Goal: Task Accomplishment & Management: Complete application form

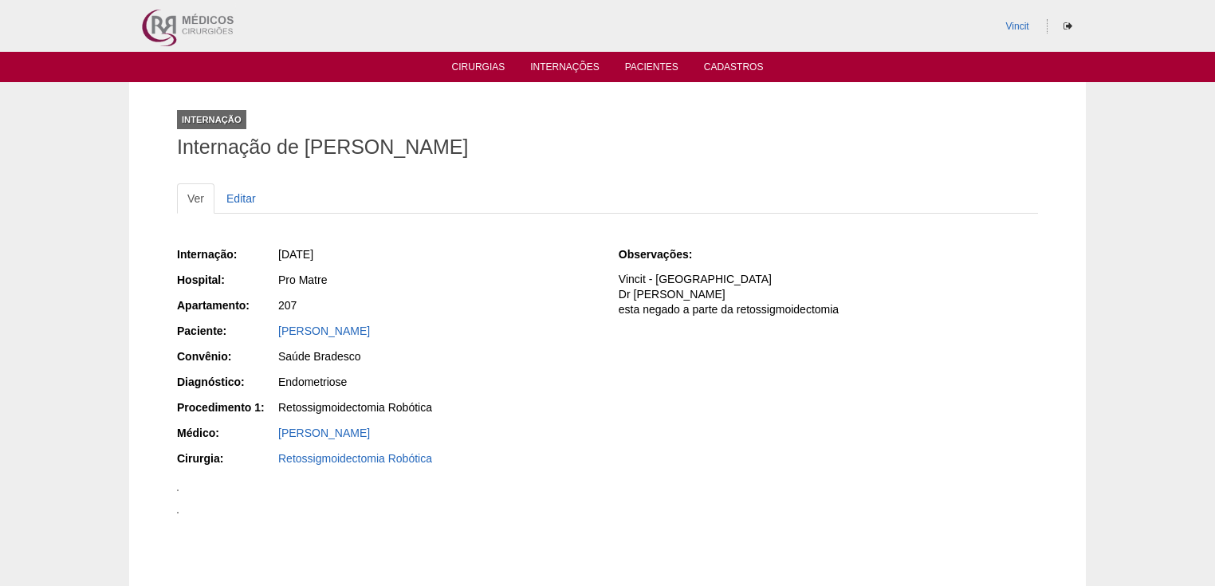
click at [474, 64] on link "Cirurgias" at bounding box center [478, 69] width 53 height 16
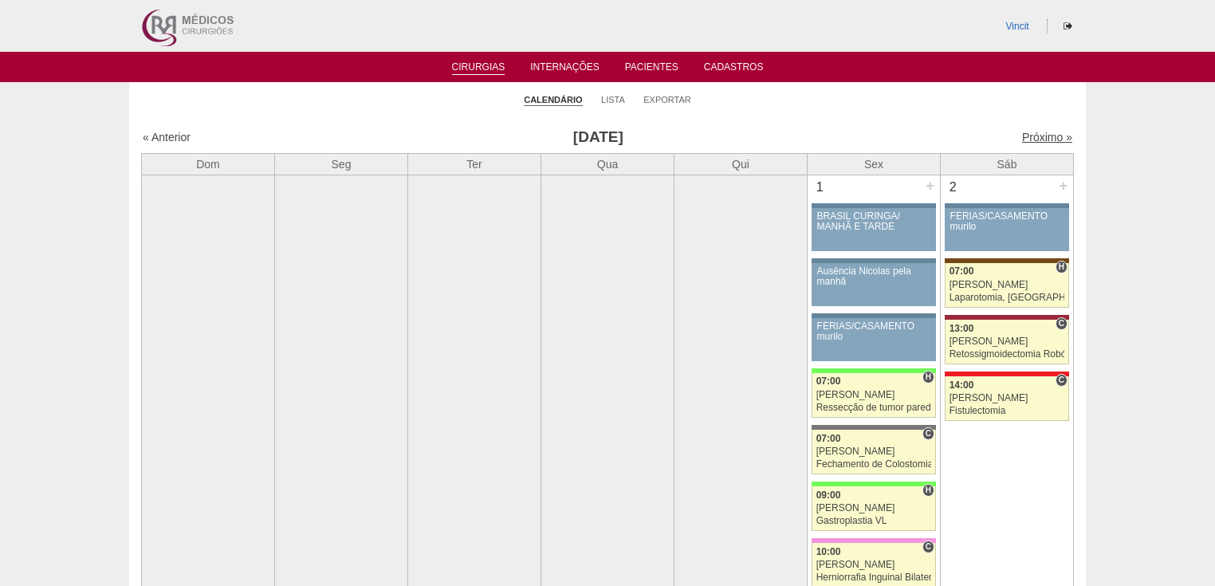
click at [1022, 136] on link "Próximo »" at bounding box center [1047, 137] width 50 height 13
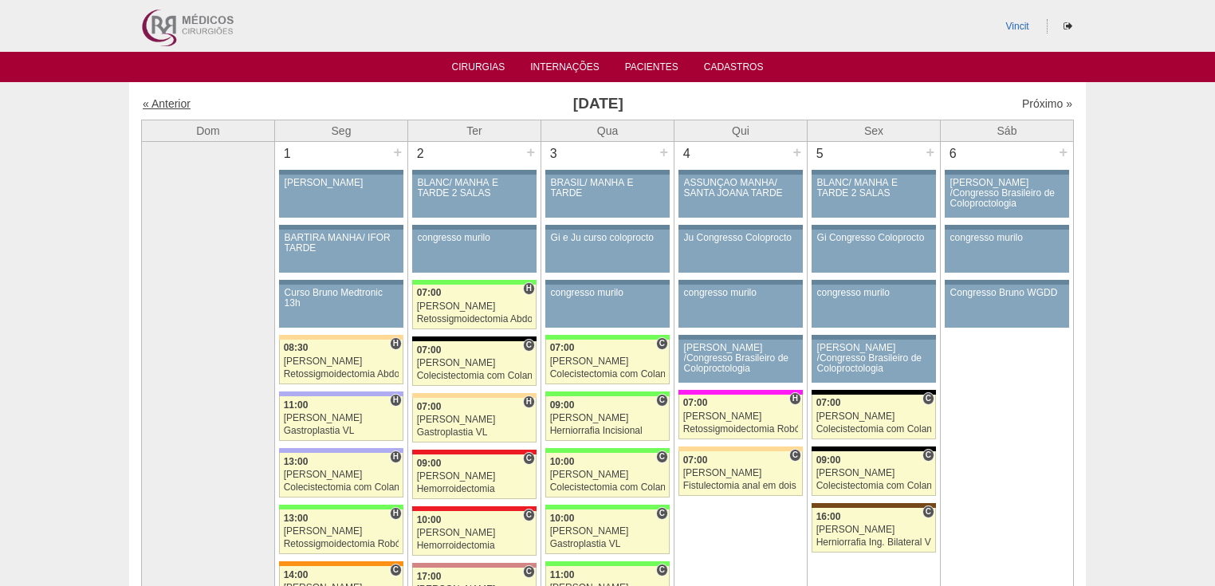
click at [179, 108] on link "« Anterior" at bounding box center [167, 103] width 48 height 13
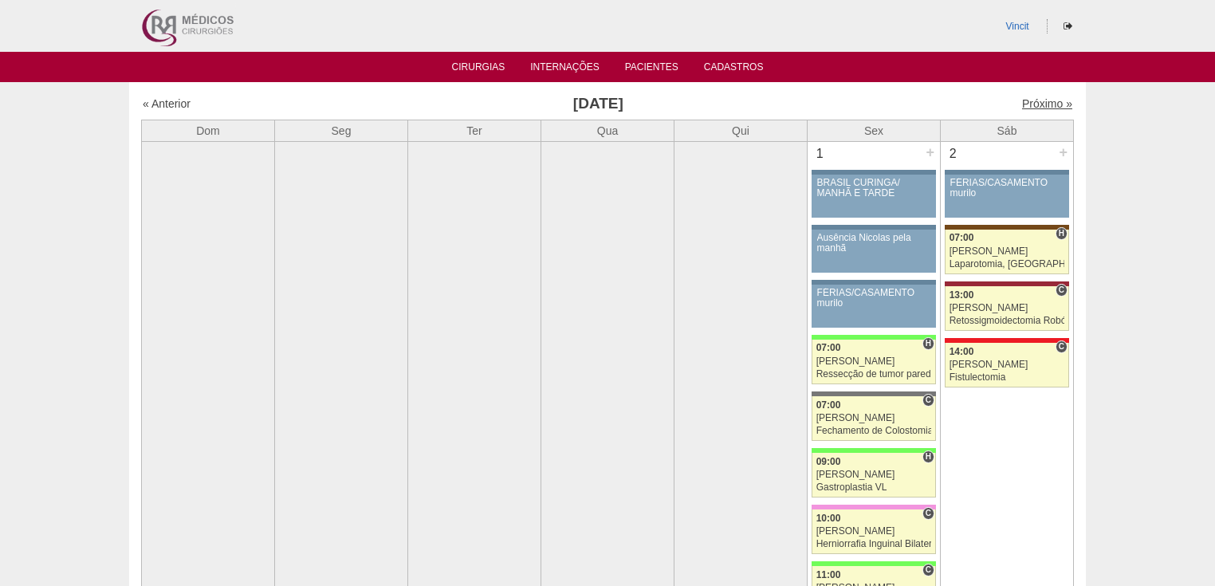
click at [1042, 105] on link "Próximo »" at bounding box center [1047, 103] width 50 height 13
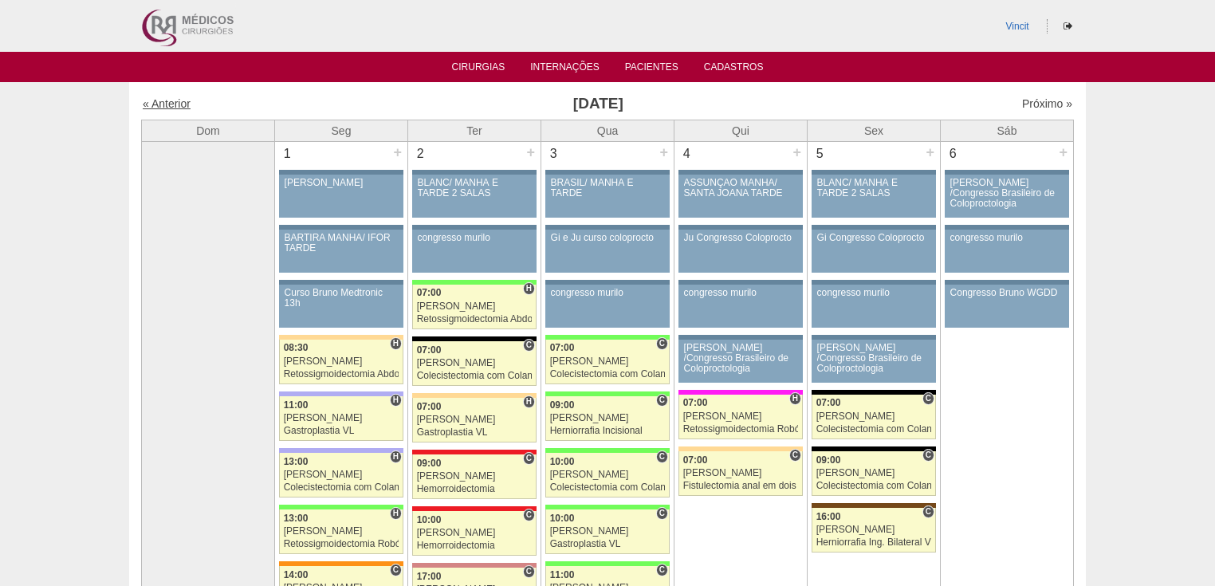
click at [172, 103] on link "« Anterior" at bounding box center [167, 103] width 48 height 13
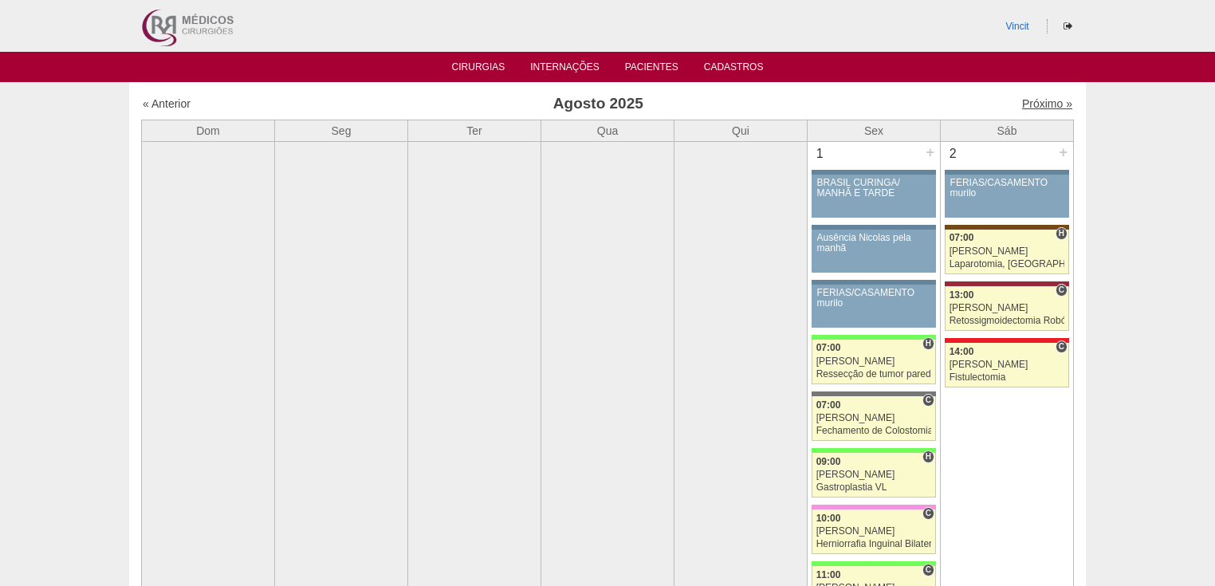
click at [1024, 108] on link "Próximo »" at bounding box center [1047, 103] width 50 height 13
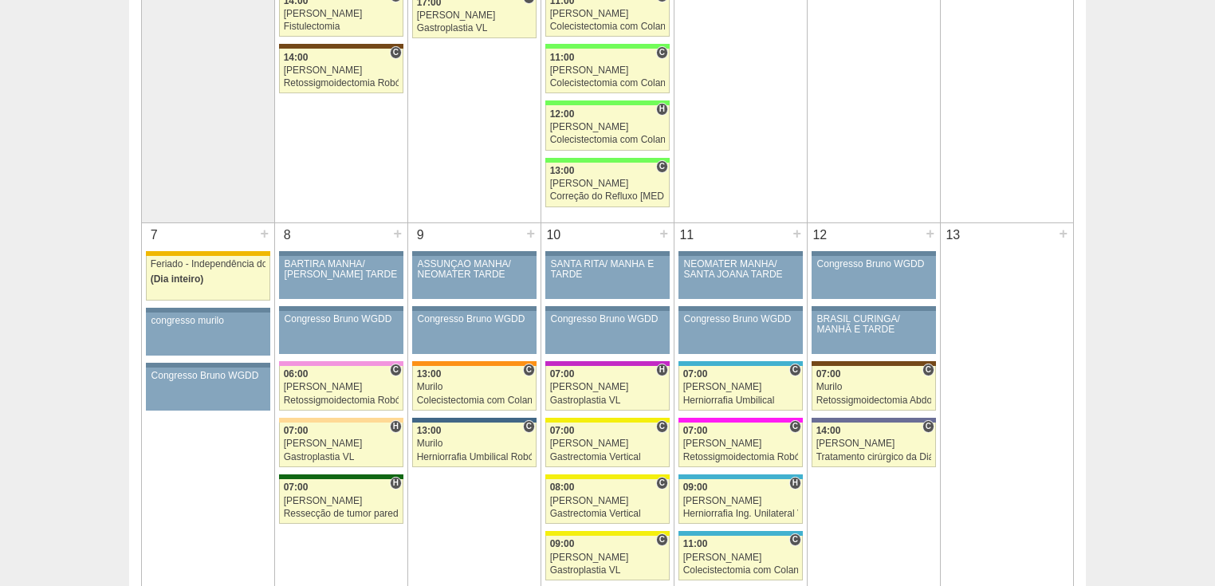
scroll to position [893, 0]
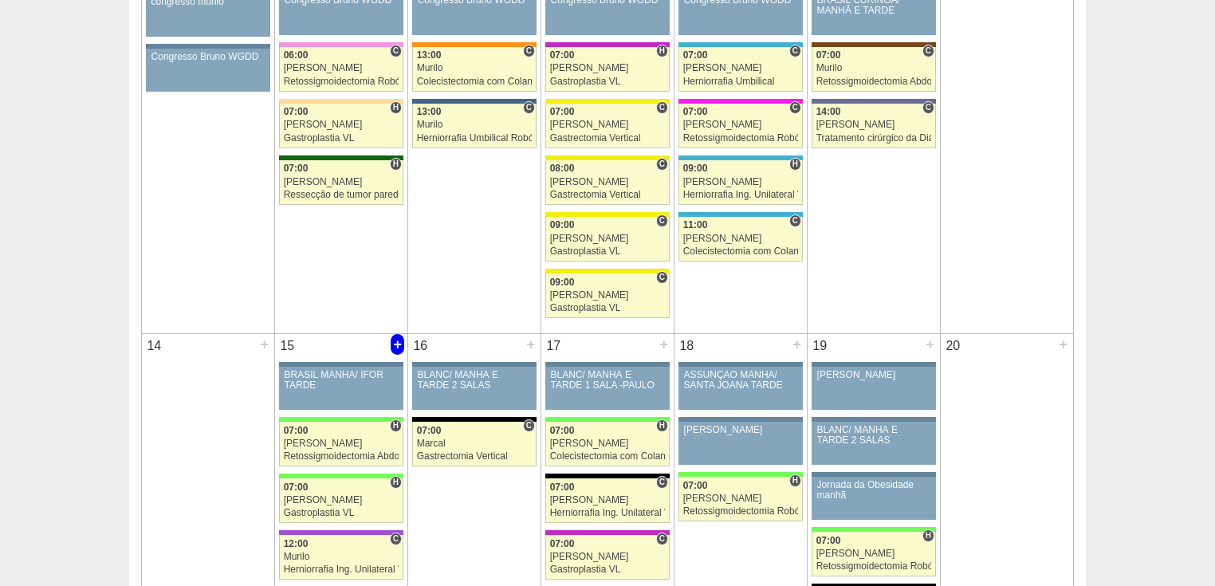
click at [393, 341] on div "+" at bounding box center [398, 344] width 14 height 21
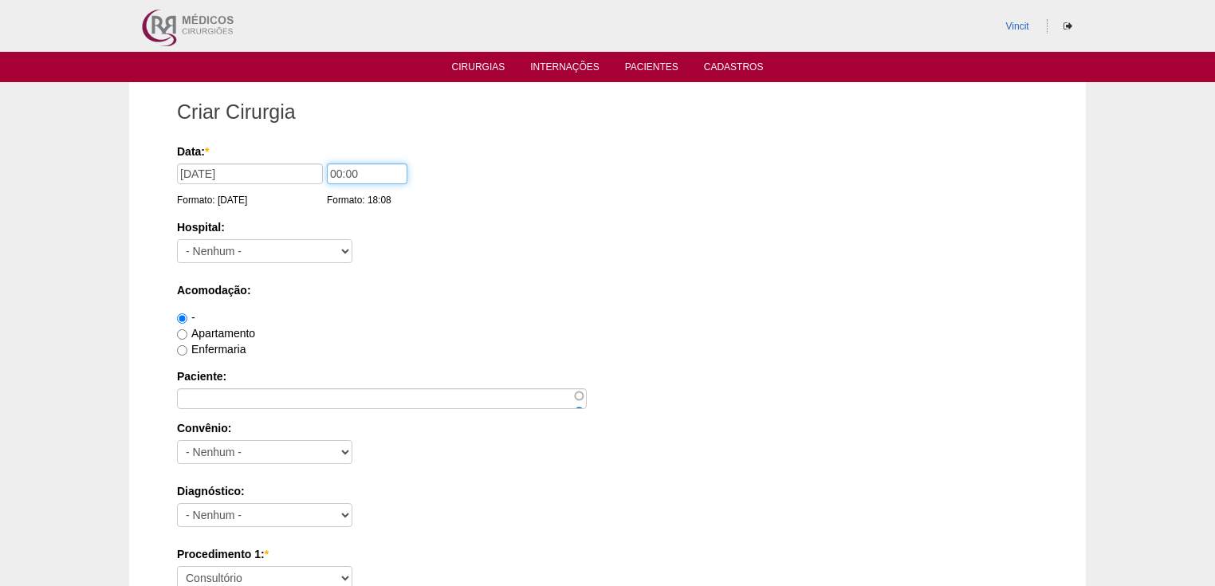
click at [340, 171] on input "00:00" at bounding box center [367, 173] width 81 height 21
type input "14:00"
click at [315, 256] on select "- [GEOGRAPHIC_DATA] - 9 de Julho [PERSON_NAME] Alvorada América Assunção Bartir…" at bounding box center [264, 251] width 175 height 24
click at [223, 249] on select "- [GEOGRAPHIC_DATA] - 9 de Julho [PERSON_NAME] Alvorada América Assunção Bartir…" at bounding box center [264, 251] width 175 height 24
select select "13"
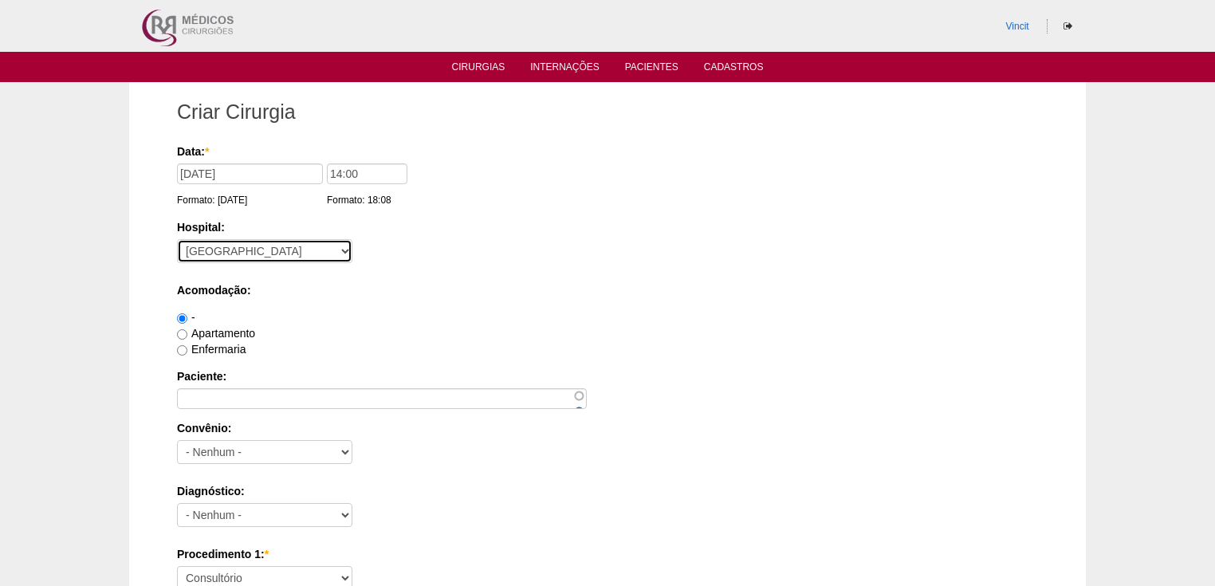
click at [177, 239] on select "- [GEOGRAPHIC_DATA] - 9 de Julho [PERSON_NAME] Alvorada América Assunção Bartir…" at bounding box center [264, 251] width 175 height 24
click at [185, 333] on input "Apartamento" at bounding box center [182, 334] width 10 height 10
radio input "true"
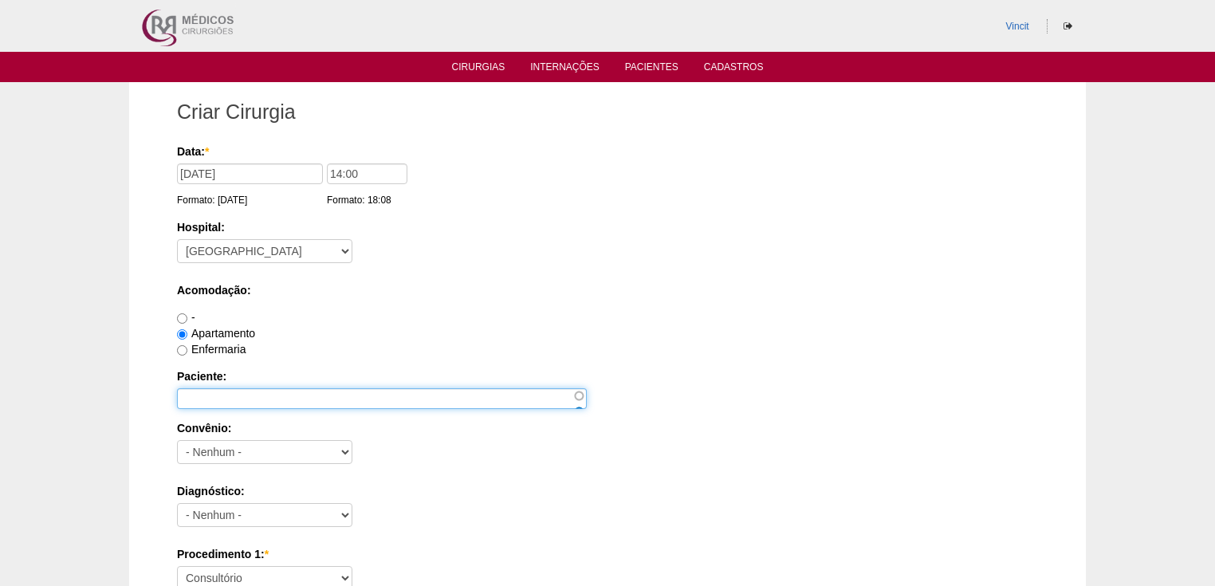
click at [203, 394] on input "Paciente:" at bounding box center [382, 398] width 410 height 21
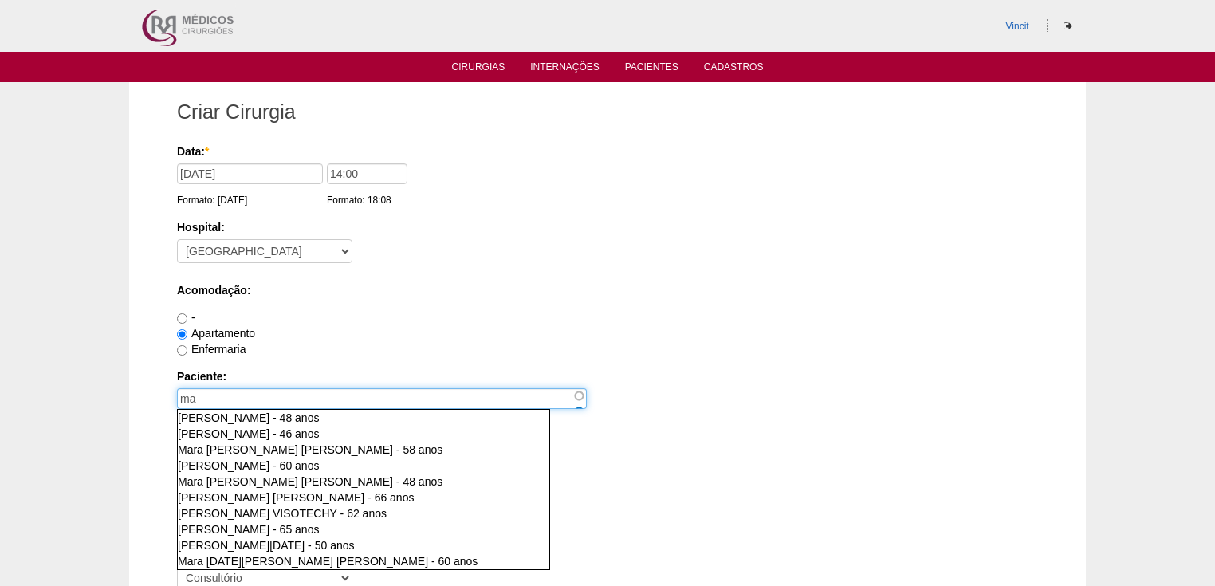
type input "m"
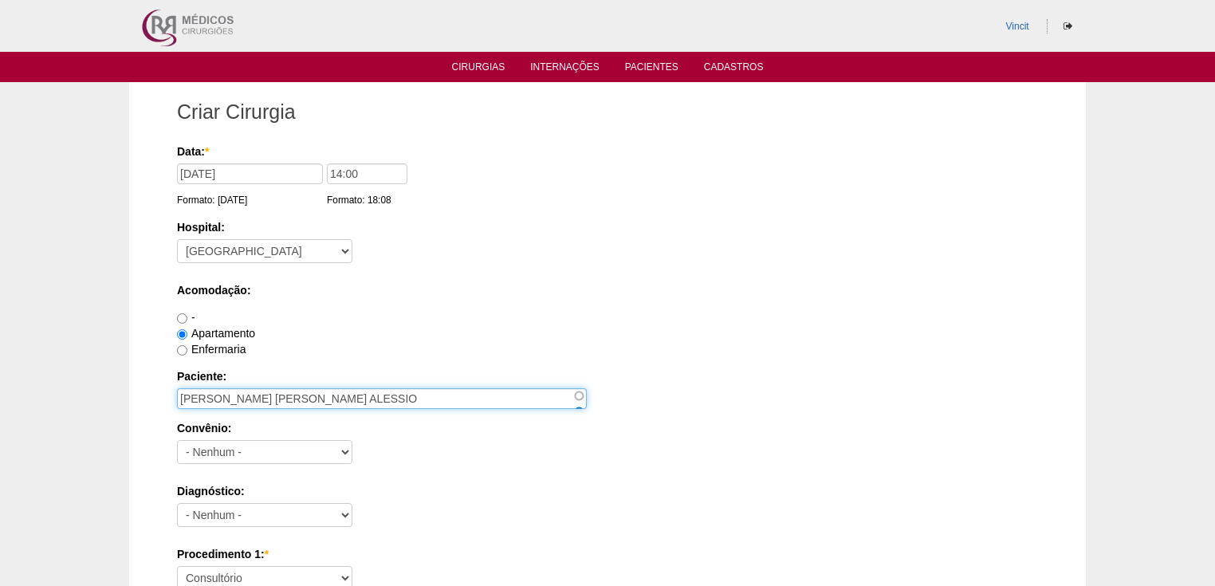
type input "[PERSON_NAME]"
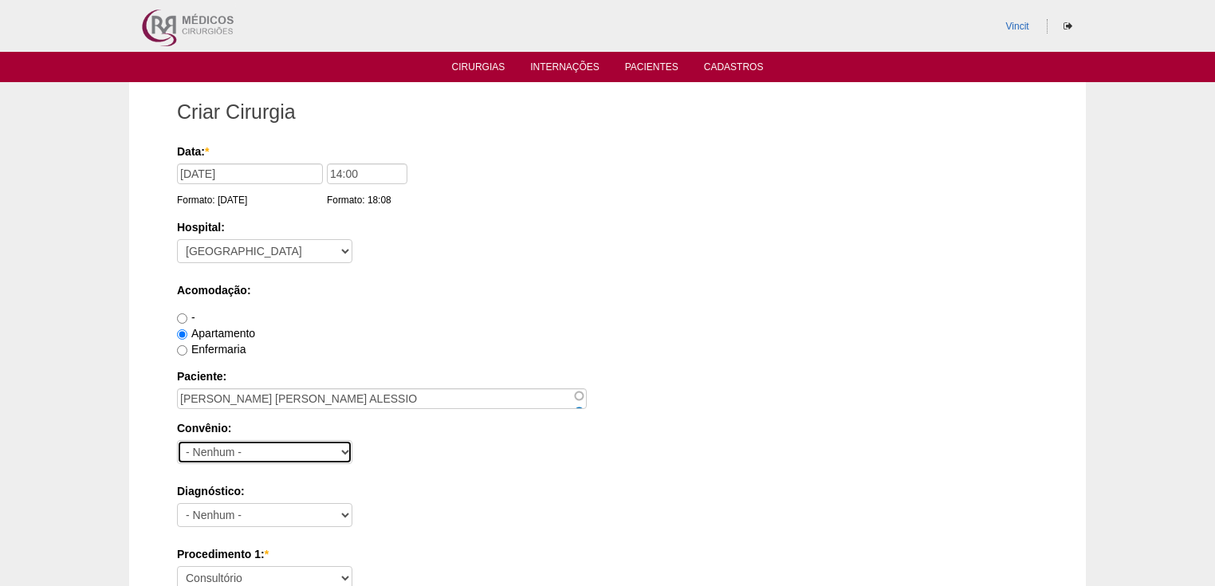
click at [249, 450] on select "- Nenhum - Abet Afresp Allianz Amil Blue Life Caasp Cabesp Caixa de Pensões Car…" at bounding box center [264, 452] width 175 height 24
select select "3747"
click at [177, 440] on select "- Nenhum - Abet Afresp Allianz Amil Blue Life Caasp Cabesp Caixa de Pensões Car…" at bounding box center [264, 452] width 175 height 24
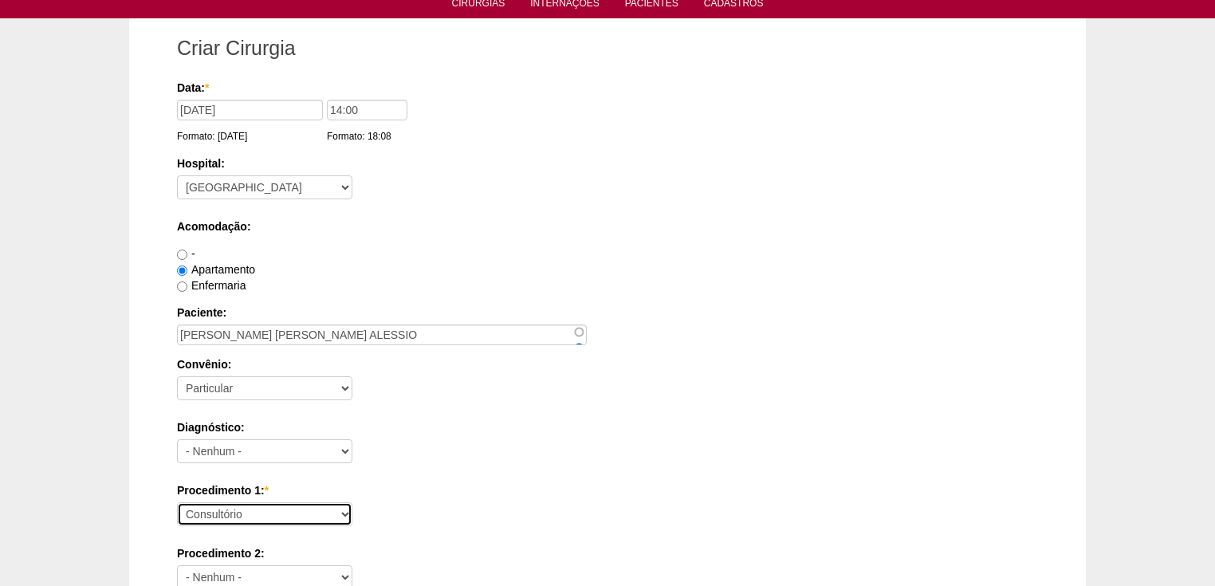
click at [207, 510] on select "Consultório Abscesso Hepático - Drenagem Abscesso perianal Amputação Abdômino P…" at bounding box center [264, 514] width 175 height 24
select select "55219"
click at [177, 502] on select "Consultório Abscesso Hepático - Drenagem Abscesso perianal Amputação Abdômino P…" at bounding box center [264, 514] width 175 height 24
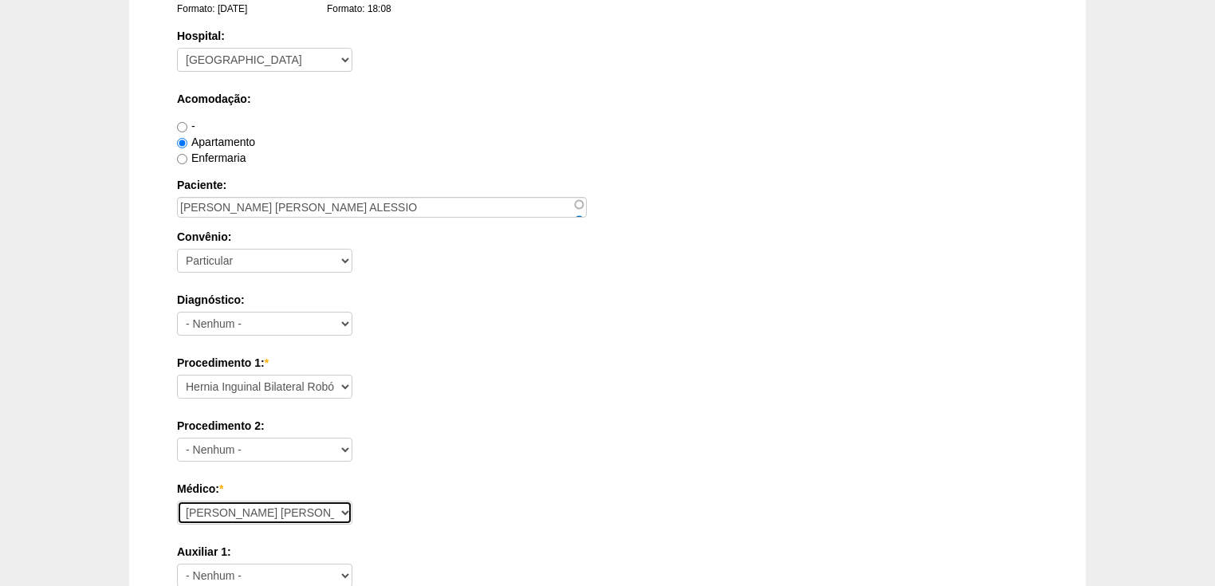
click at [215, 514] on select "Ana Paula Bruno Felipe Rossi Geraldo Igor Benevides Isabella Juliana Luiz Guilh…" at bounding box center [264, 513] width 175 height 24
select select "45"
click at [177, 501] on select "Ana Paula Bruno Felipe Rossi Geraldo Igor Benevides Isabella Juliana Luiz Guilh…" at bounding box center [264, 513] width 175 height 24
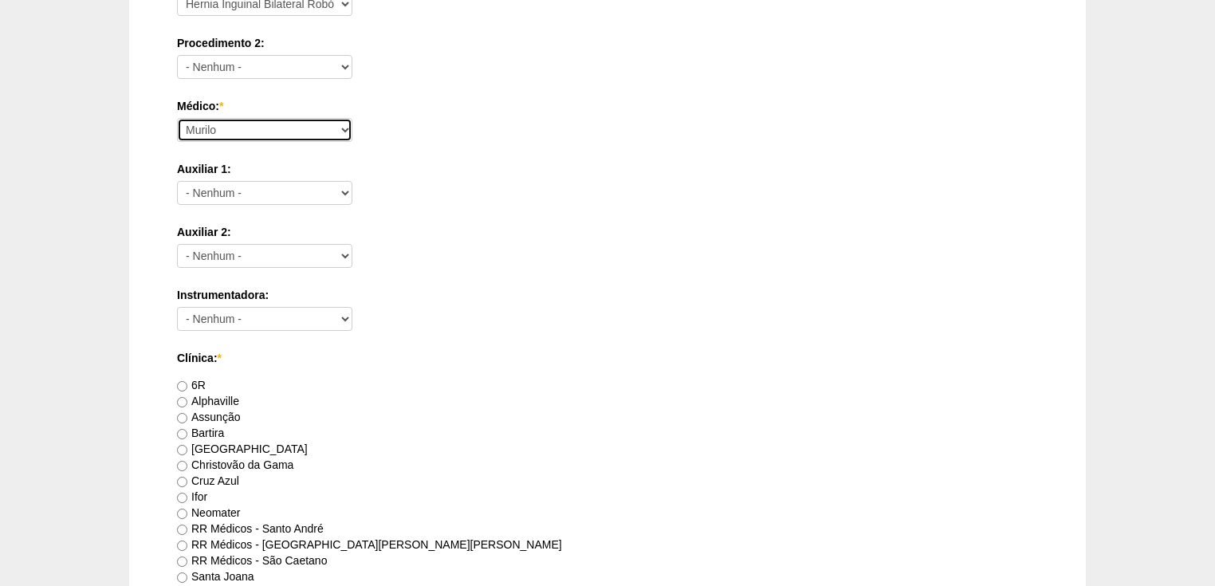
scroll to position [766, 0]
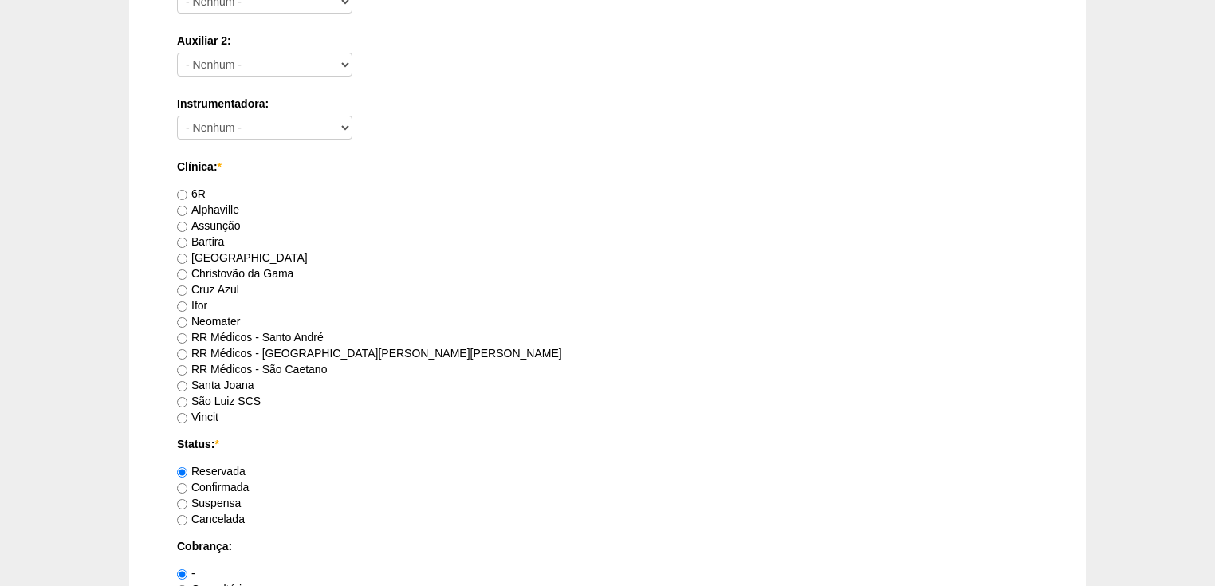
click at [181, 411] on label "Vincit" at bounding box center [197, 417] width 41 height 13
click at [181, 413] on input "Vincit" at bounding box center [182, 418] width 10 height 10
radio input "true"
click at [179, 486] on input "Confirmada" at bounding box center [182, 488] width 10 height 10
radio input "true"
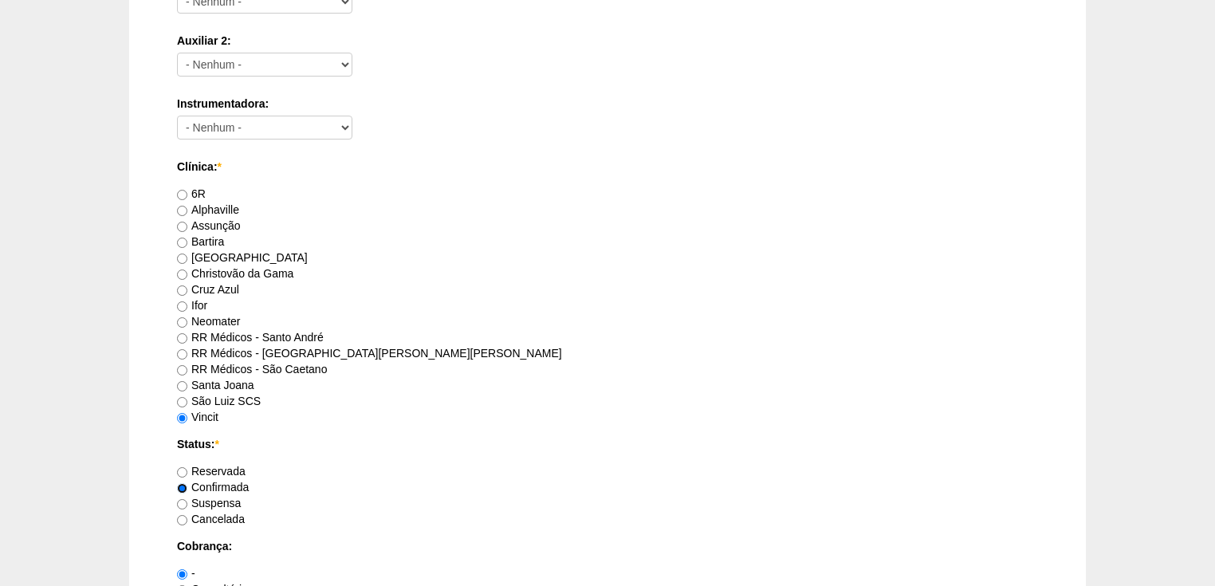
scroll to position [893, 0]
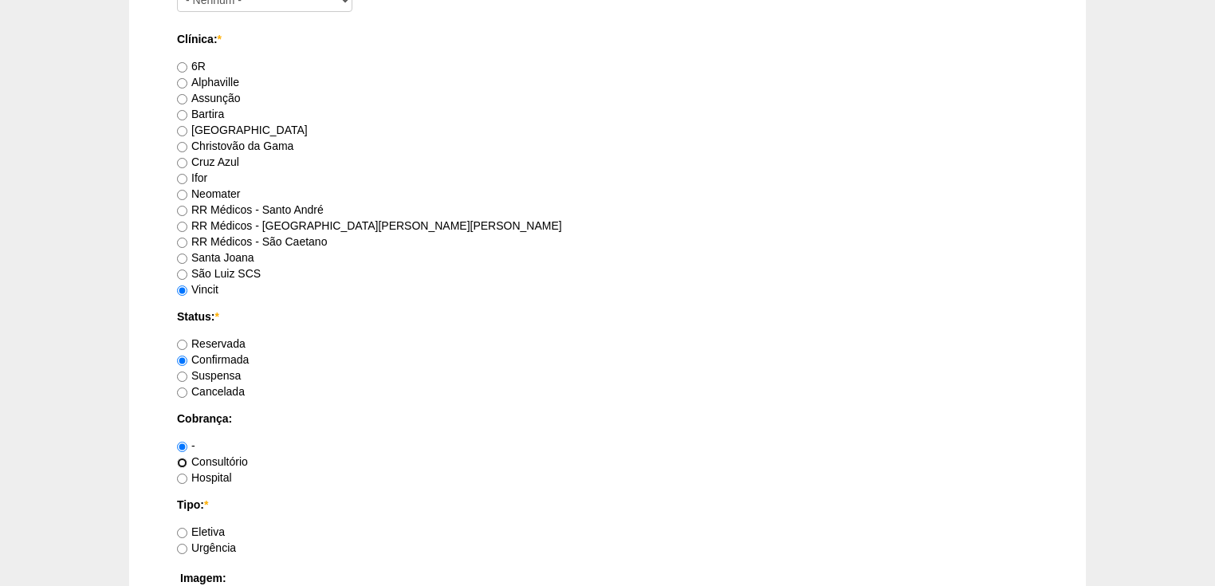
click at [182, 464] on input "Consultório" at bounding box center [182, 463] width 10 height 10
radio input "true"
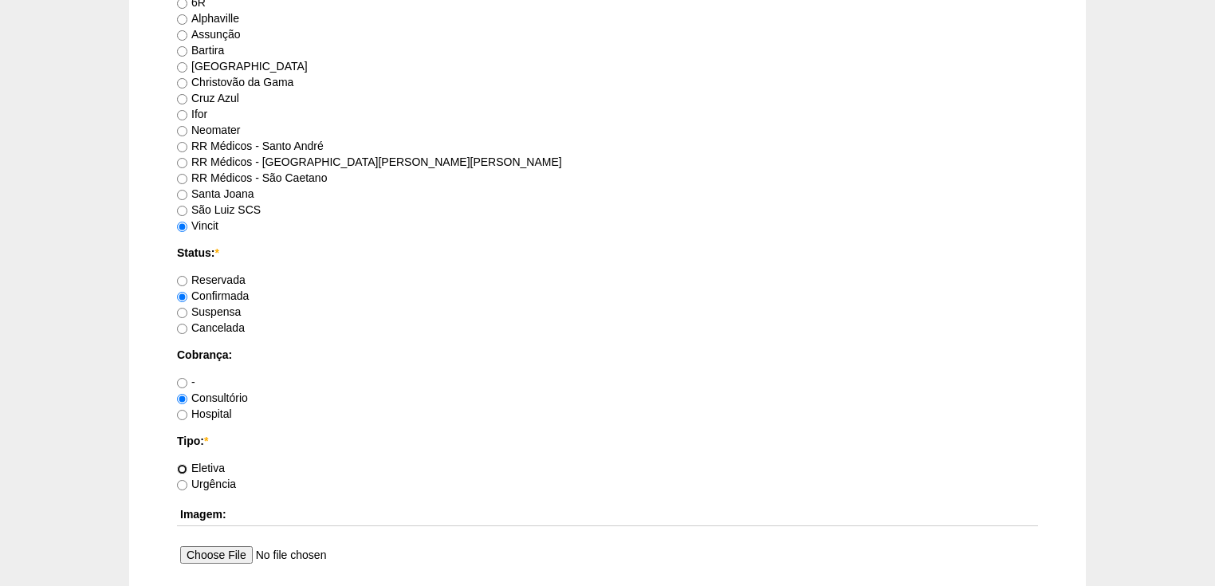
click at [179, 469] on input "Eletiva" at bounding box center [182, 469] width 10 height 10
radio input "true"
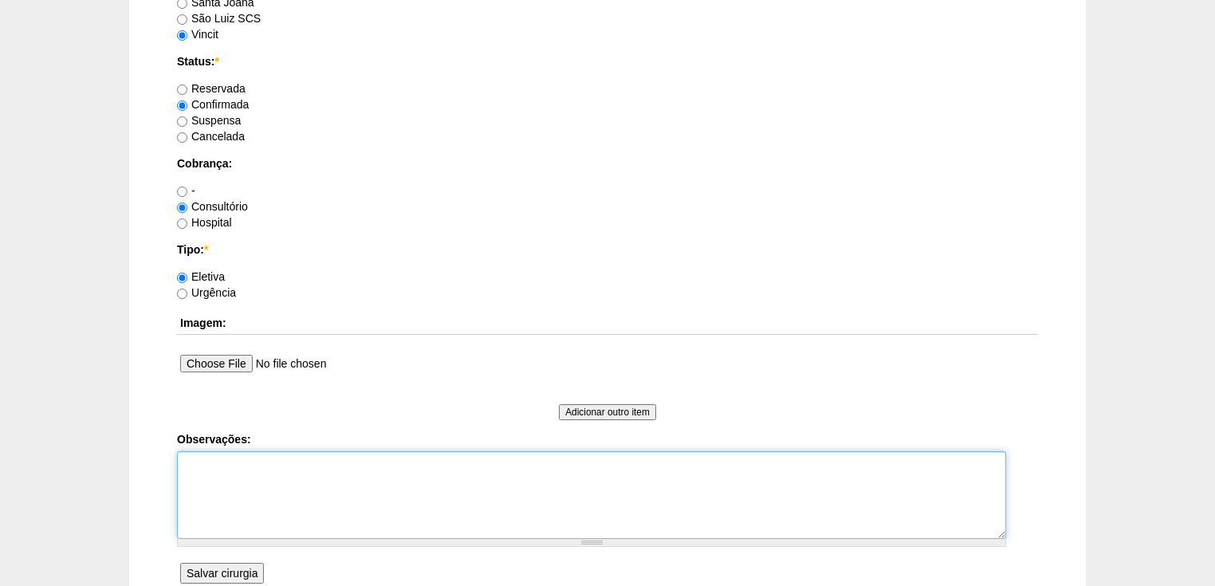
click at [197, 464] on textarea "Observações:" at bounding box center [591, 495] width 829 height 88
type textarea "v"
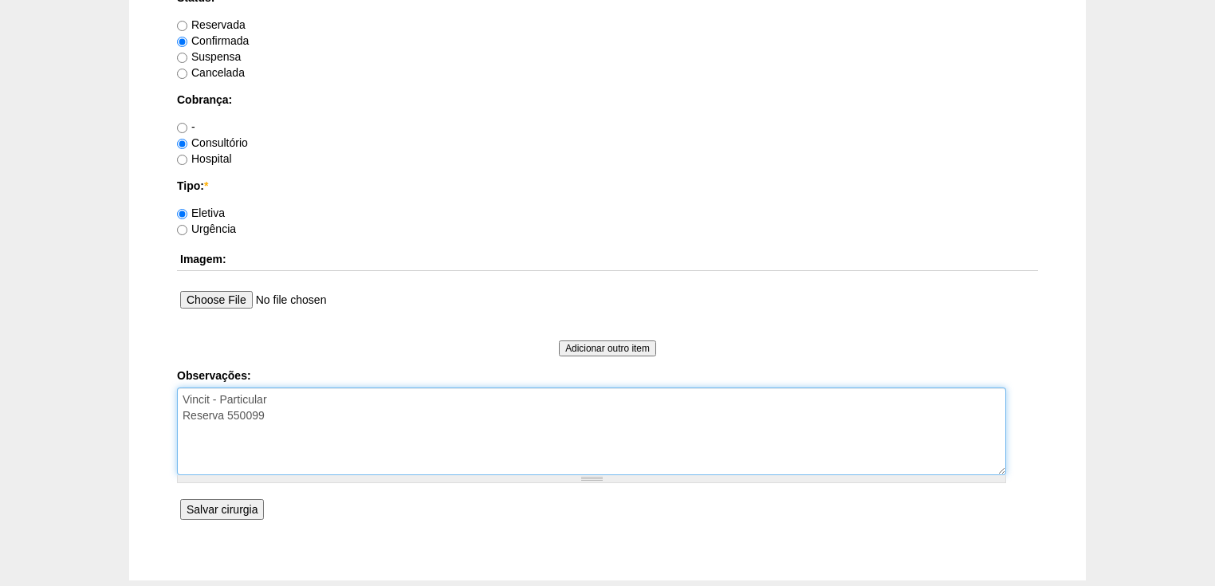
type textarea "Vincit - Particular Reserva 550099"
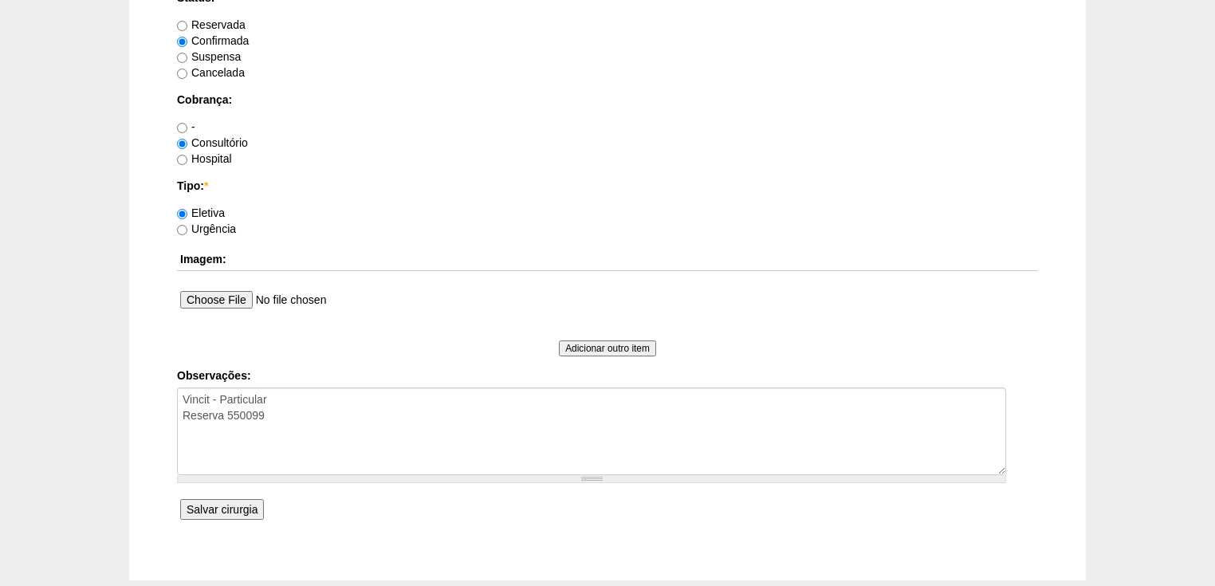
click at [234, 510] on input "Salvar cirurgia" at bounding box center [222, 509] width 84 height 21
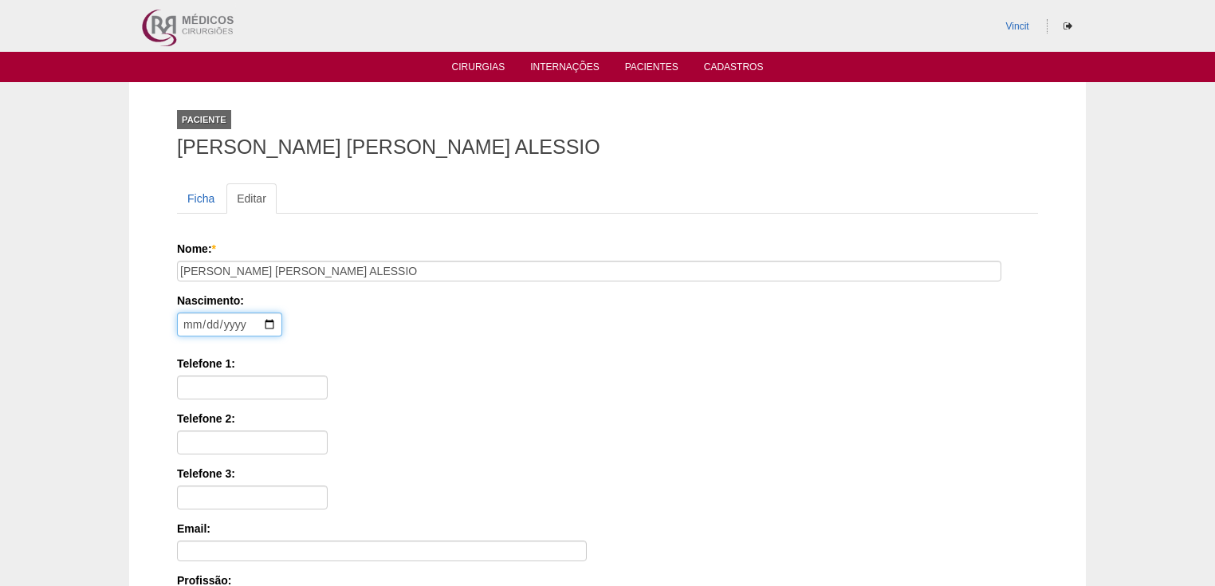
click at [192, 320] on input "date" at bounding box center [229, 325] width 105 height 24
type input "1947-06-06"
click at [199, 387] on input "Telefone 1:" at bounding box center [252, 388] width 151 height 24
paste input "(11) 99538-4118"
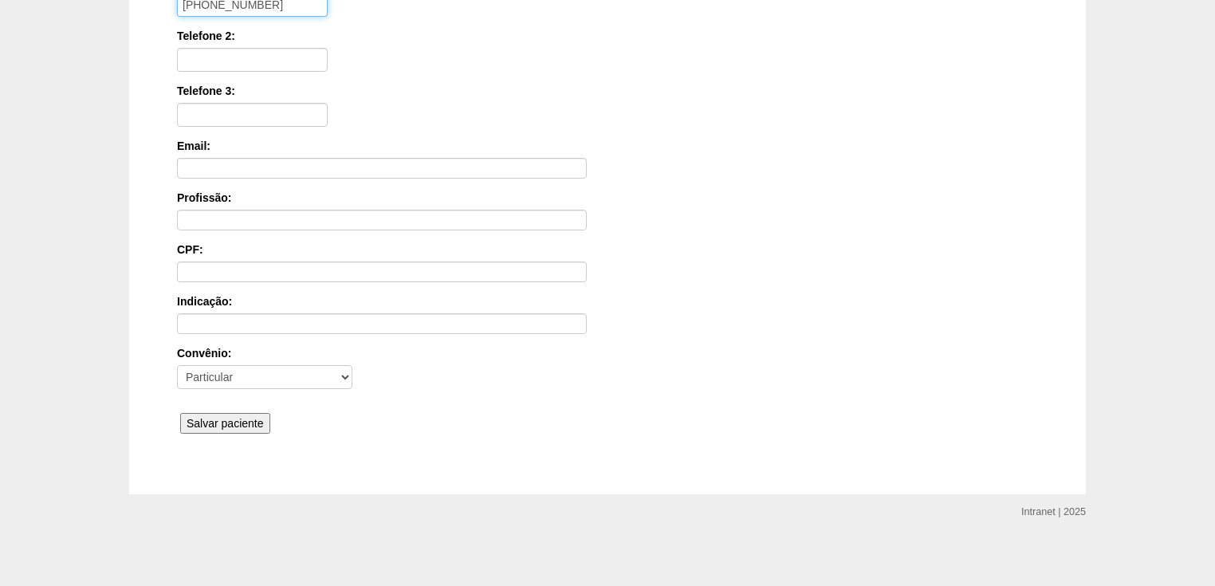
scroll to position [383, 0]
type input "(11) 99538-4118"
click at [199, 415] on input "Salvar paciente" at bounding box center [225, 423] width 90 height 21
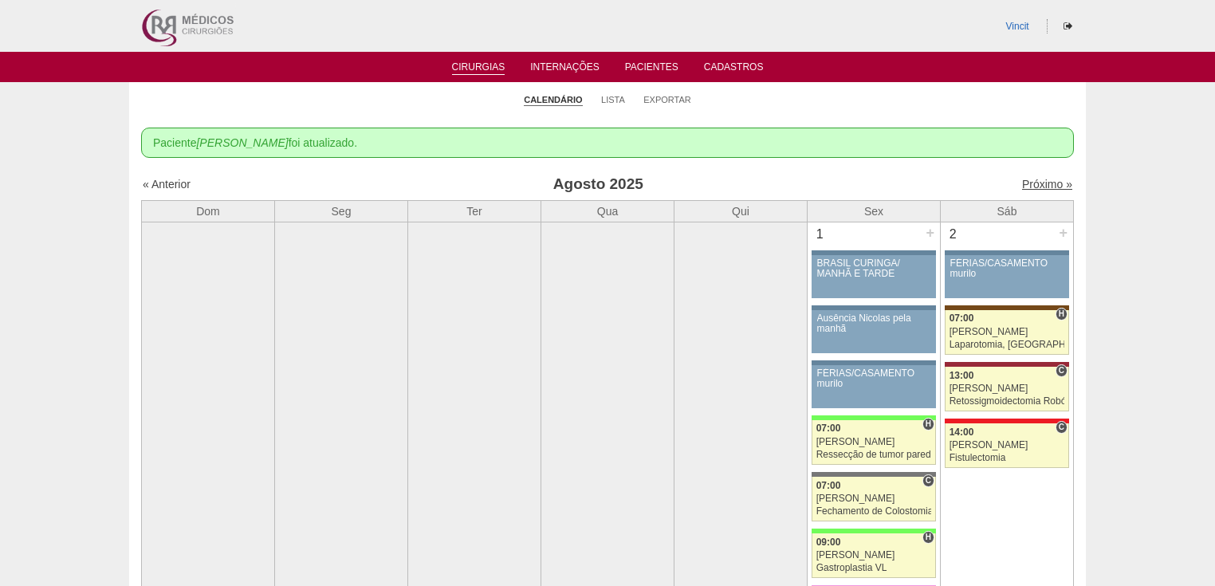
click at [1034, 183] on link "Próximo »" at bounding box center [1047, 184] width 50 height 13
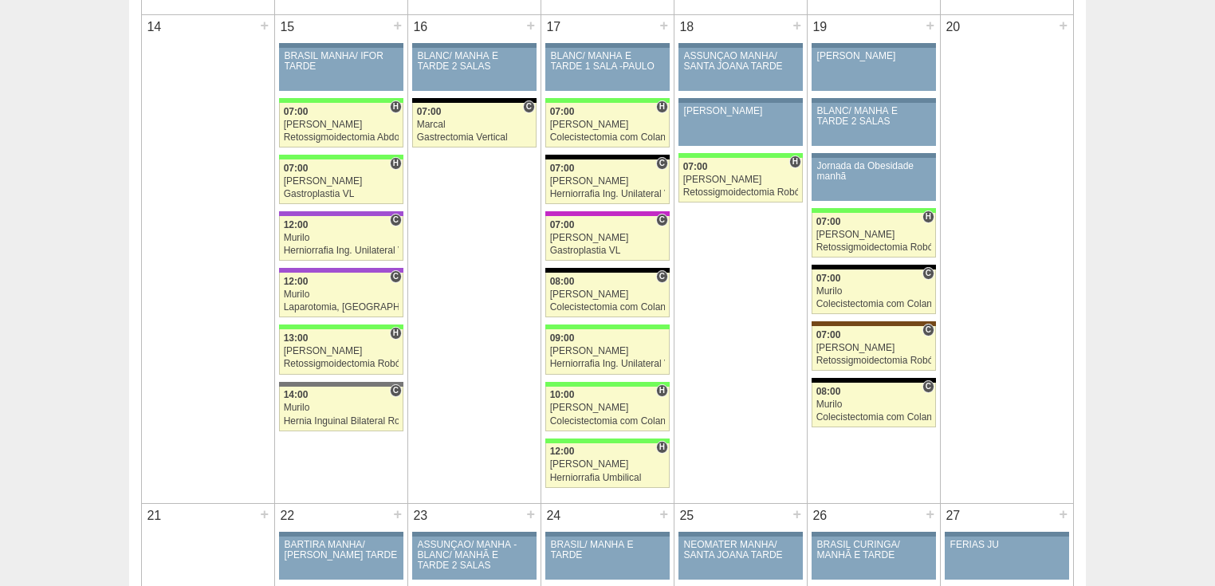
scroll to position [1085, 0]
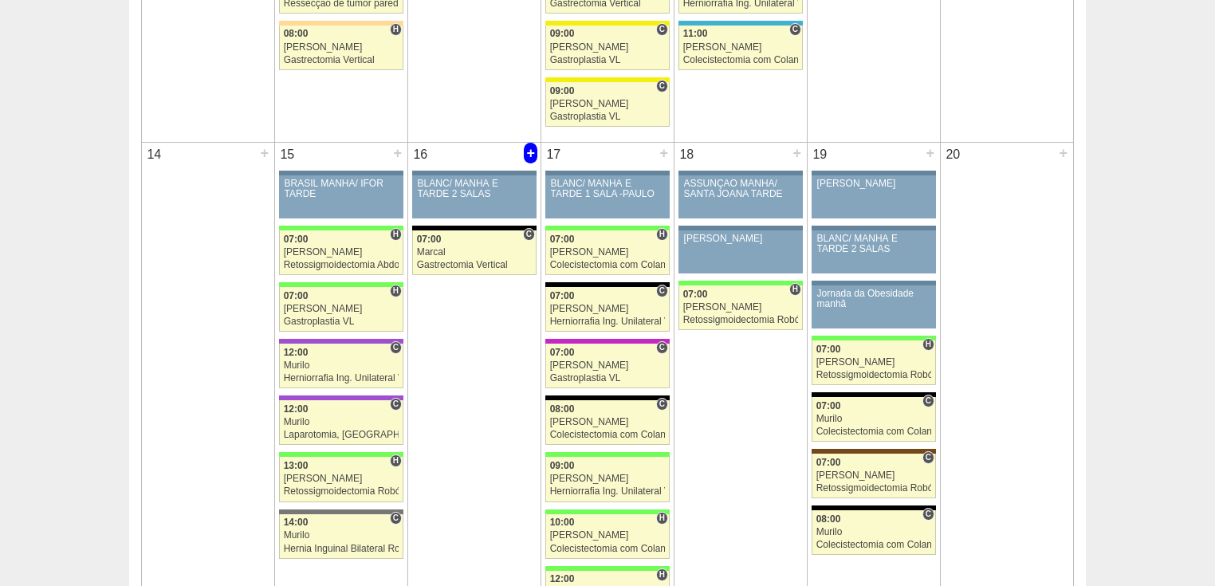
click at [530, 147] on div "+" at bounding box center [531, 153] width 14 height 21
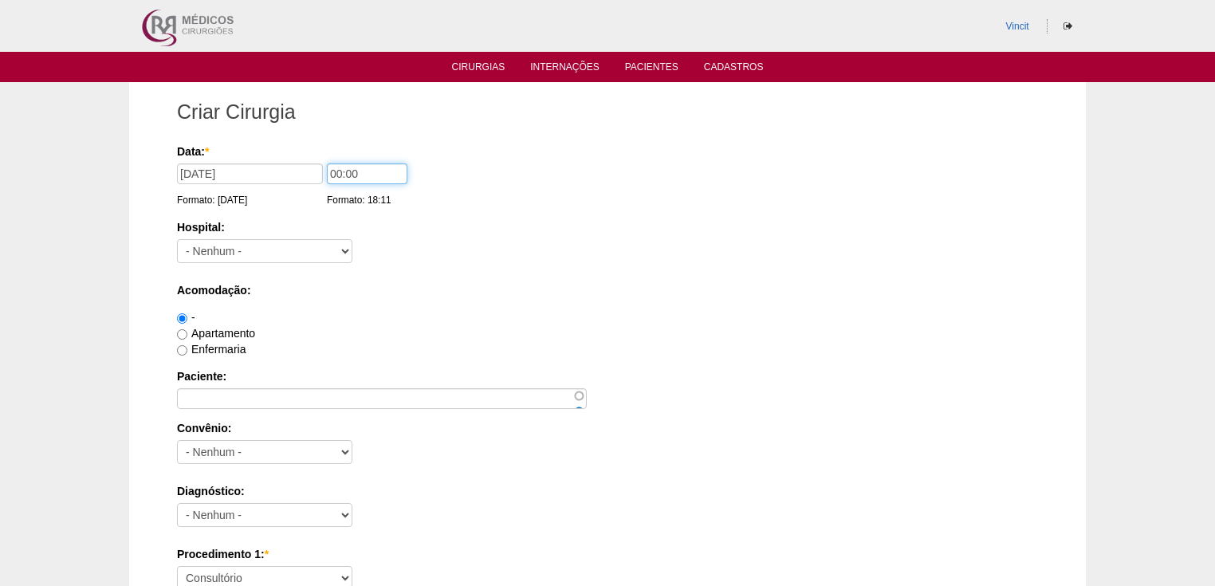
click at [342, 172] on input "00:00" at bounding box center [367, 173] width 81 height 21
type input "14:00"
click at [300, 246] on select "- [GEOGRAPHIC_DATA] - [DATE] [PERSON_NAME] Alvorada América Assunção Bartira Be…" at bounding box center [264, 251] width 175 height 24
select select "13"
click at [177, 239] on select "- [GEOGRAPHIC_DATA] - [DATE] [PERSON_NAME] Alvorada América Assunção Bartira Be…" at bounding box center [264, 251] width 175 height 24
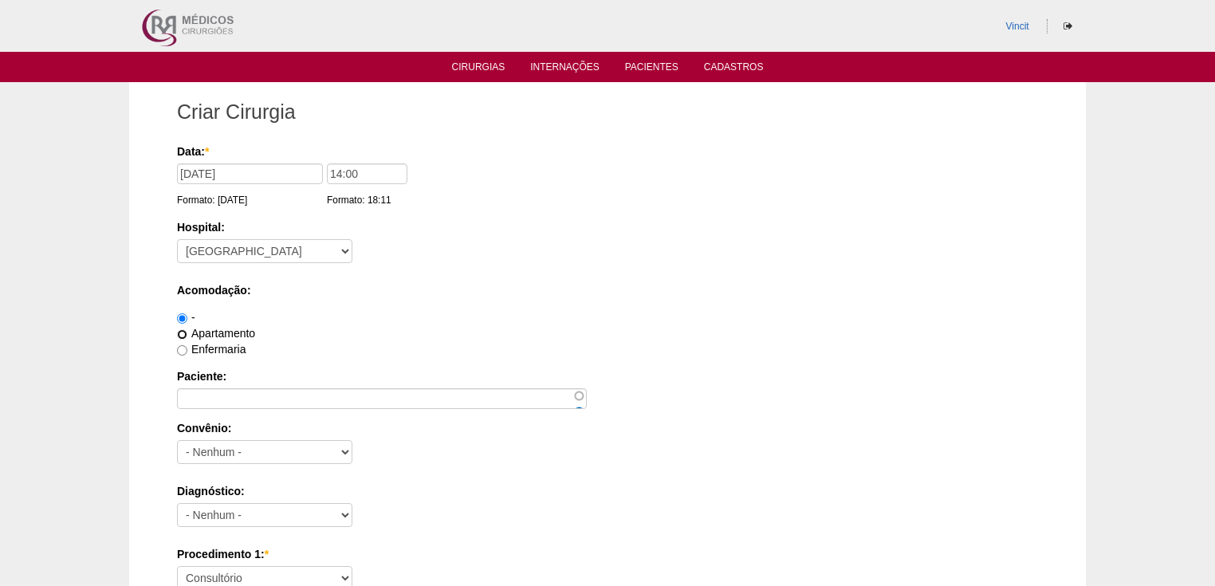
click at [181, 335] on input "Apartamento" at bounding box center [182, 334] width 10 height 10
radio input "true"
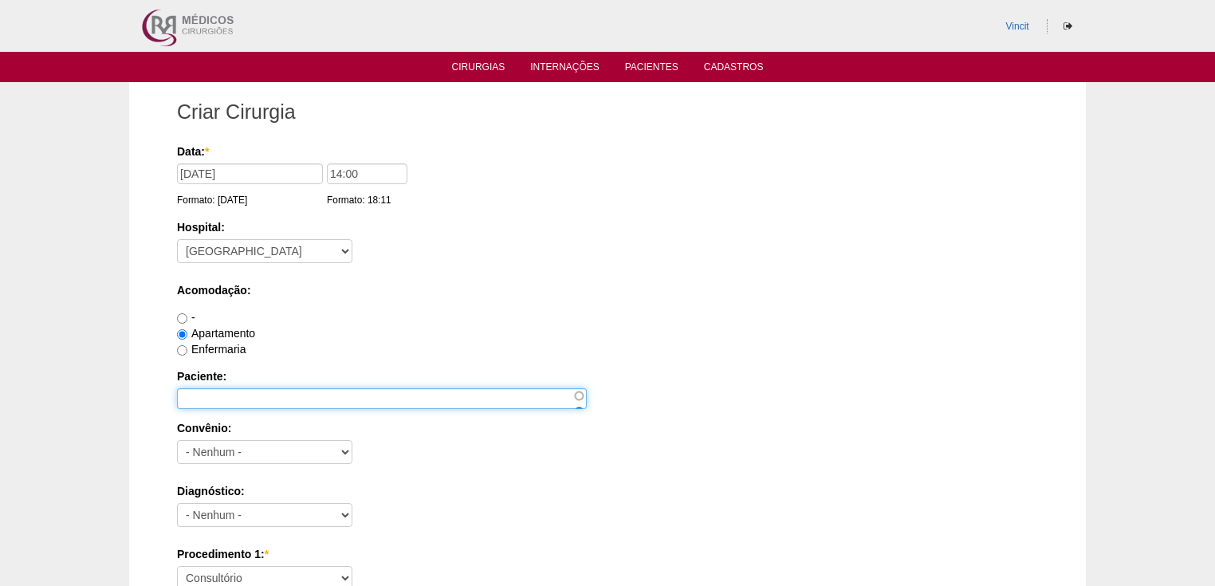
click at [205, 392] on input "Paciente:" at bounding box center [382, 398] width 410 height 21
paste input "ALFREDO ANTONIO KOUTNY"
type input "ALFREDO ANTONIO KOUTNY"
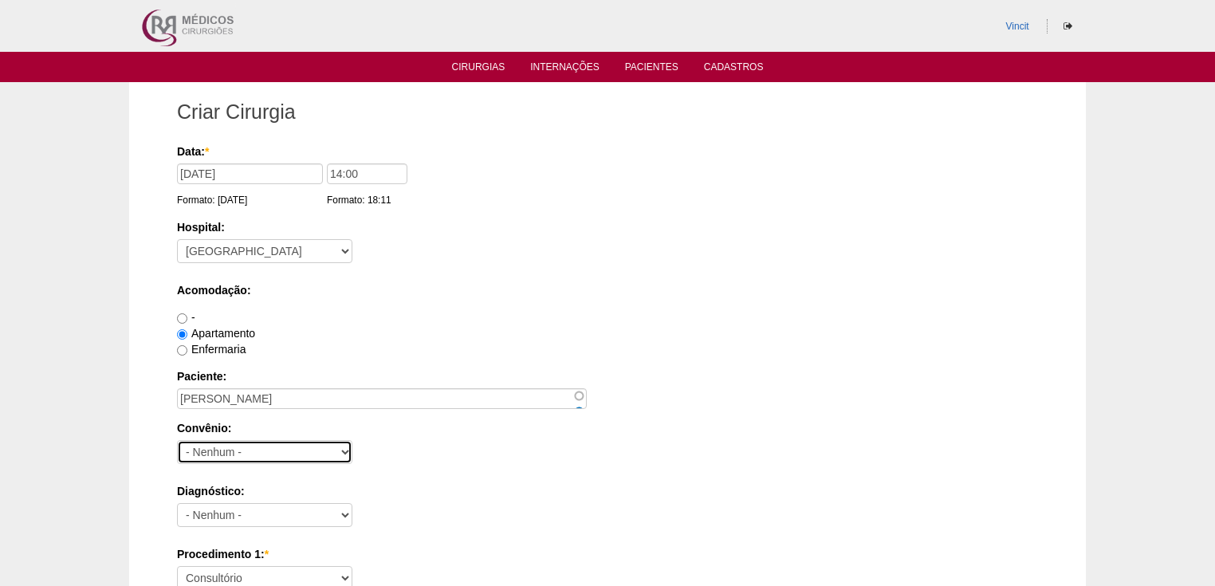
click at [195, 450] on select "- Nenhum - Abet Afresp Allianz Amil Blue Life Caasp Cabesp Caixa de Pensões Car…" at bounding box center [264, 452] width 175 height 24
select select "3747"
click at [177, 440] on select "- Nenhum - Abet Afresp Allianz Amil Blue Life Caasp Cabesp Caixa de Pensões Car…" at bounding box center [264, 452] width 175 height 24
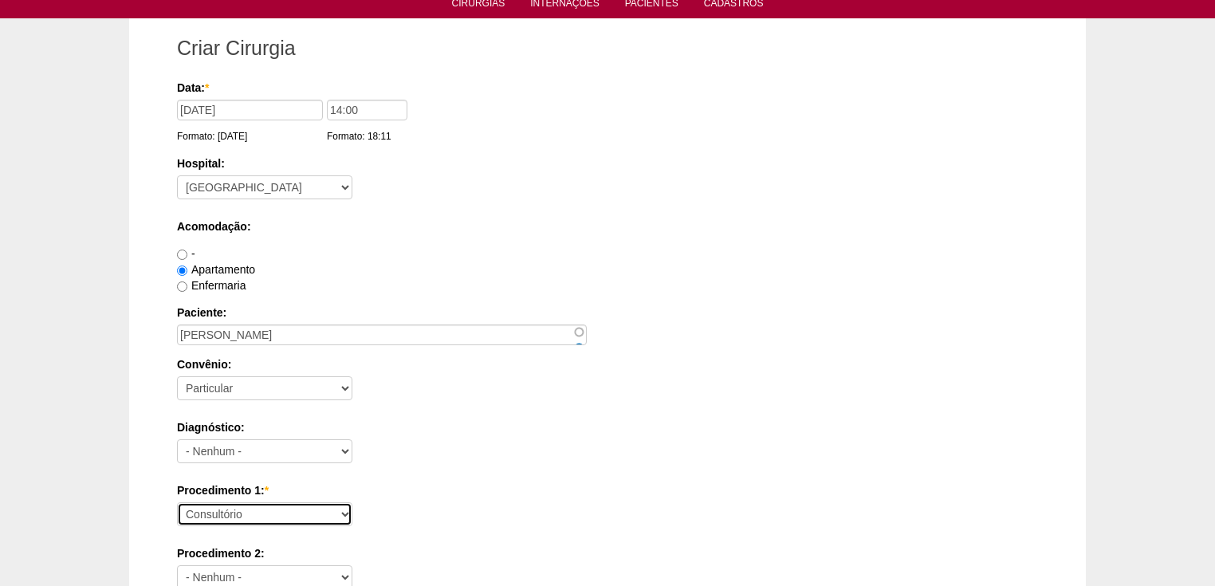
click at [206, 510] on select "Consultório Abscesso Hepático - Drenagem Abscesso perianal Amputação Abdômino P…" at bounding box center [264, 514] width 175 height 24
select select "31203"
click at [177, 502] on select "Consultório Abscesso Hepático - Drenagem Abscesso perianal Amputação Abdômino P…" at bounding box center [264, 514] width 175 height 24
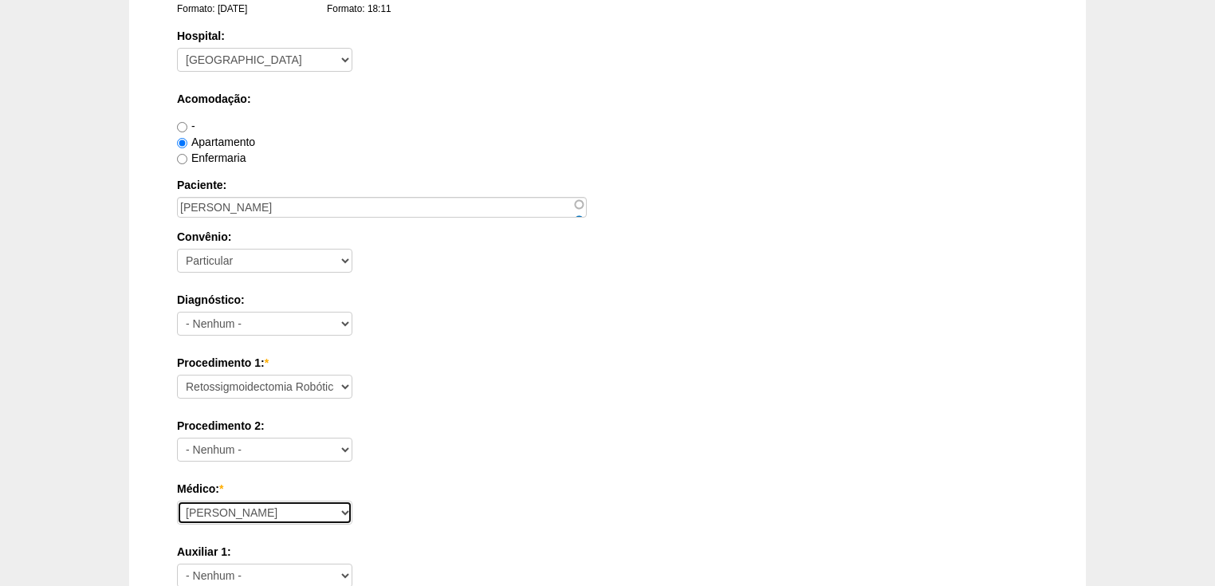
click at [223, 518] on select "Ana Paula Bruno Felipe Rossi Geraldo Igor Benevides Isabella Juliana Luiz Guilh…" at bounding box center [264, 513] width 175 height 24
select select "22"
click at [177, 501] on select "Ana Paula Bruno Felipe Rossi Geraldo Igor Benevides Isabella Juliana Luiz Guilh…" at bounding box center [264, 513] width 175 height 24
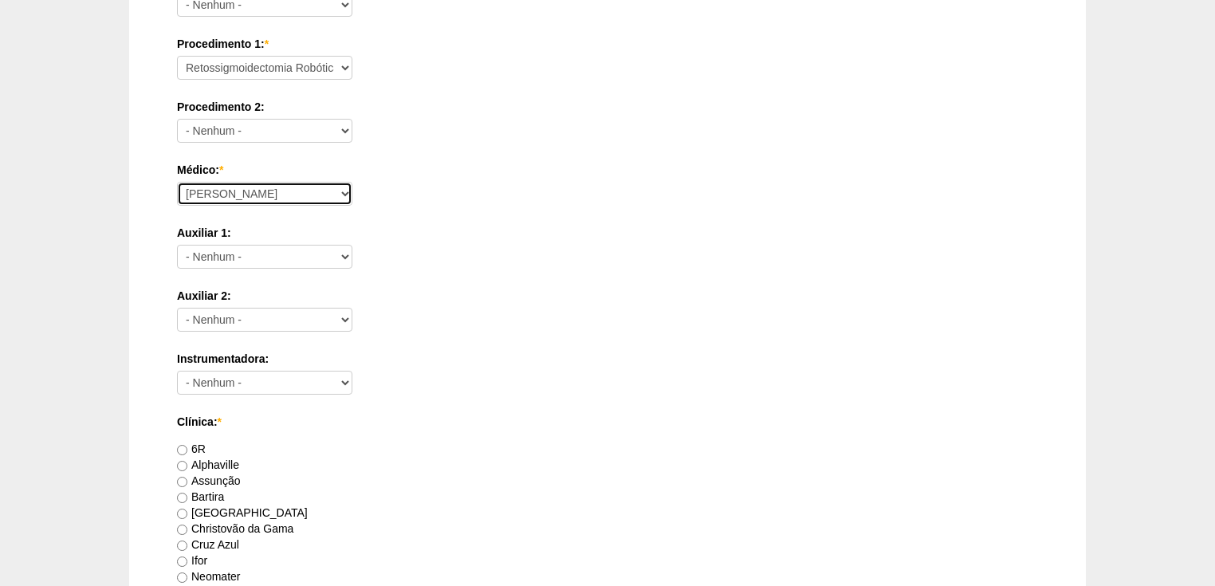
scroll to position [638, 0]
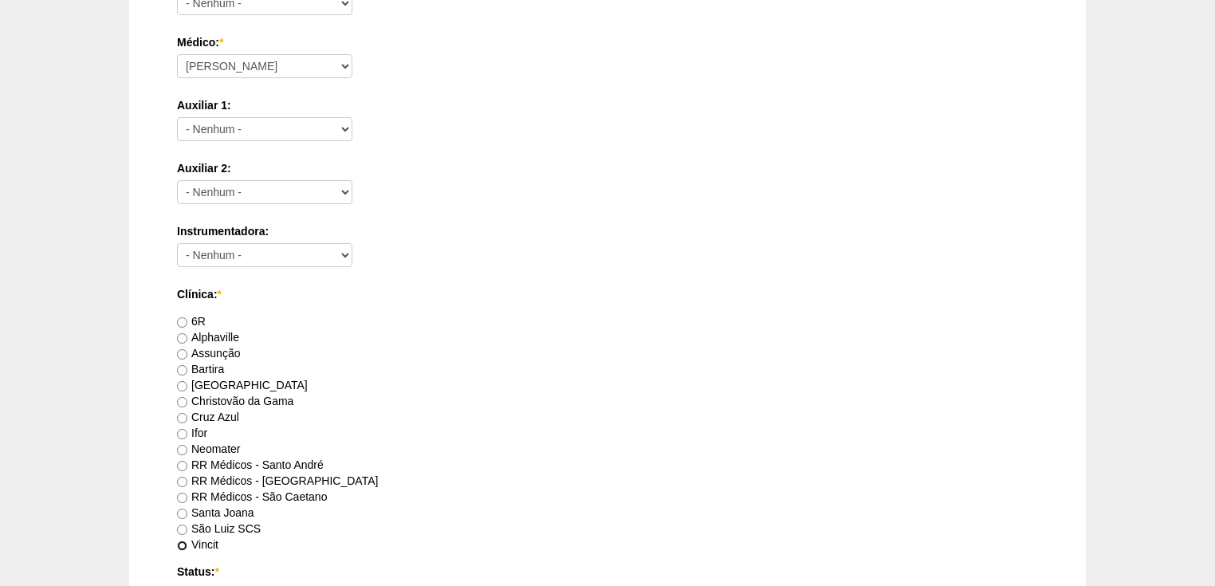
click at [183, 541] on input "Vincit" at bounding box center [182, 546] width 10 height 10
radio input "true"
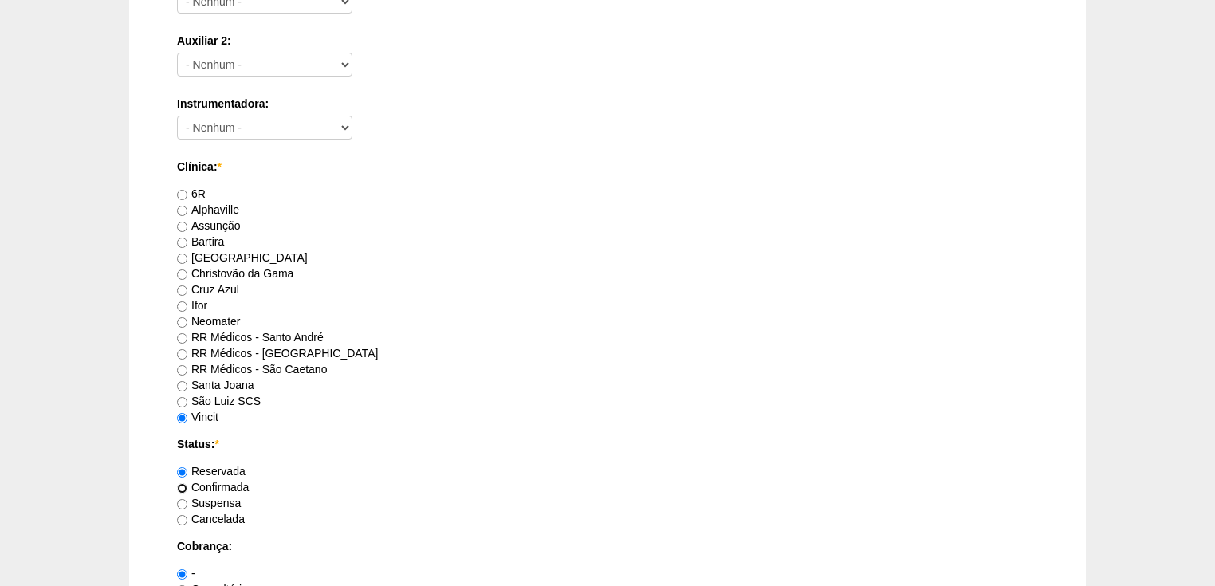
click at [183, 487] on input "Confirmada" at bounding box center [182, 488] width 10 height 10
radio input "true"
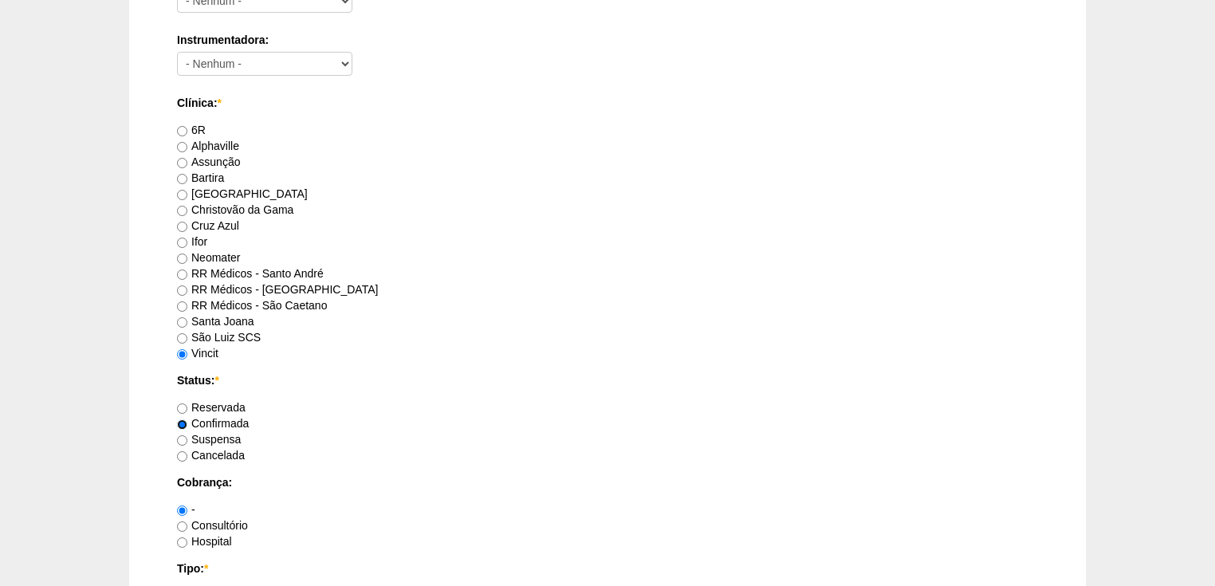
scroll to position [893, 0]
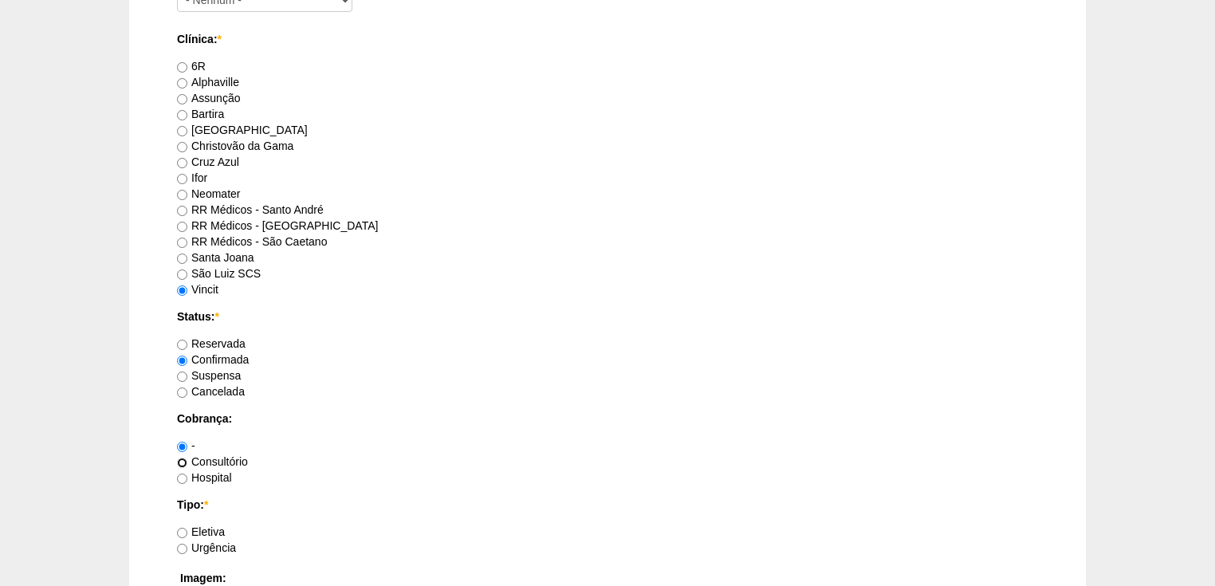
click at [181, 459] on input "Consultório" at bounding box center [182, 463] width 10 height 10
radio input "true"
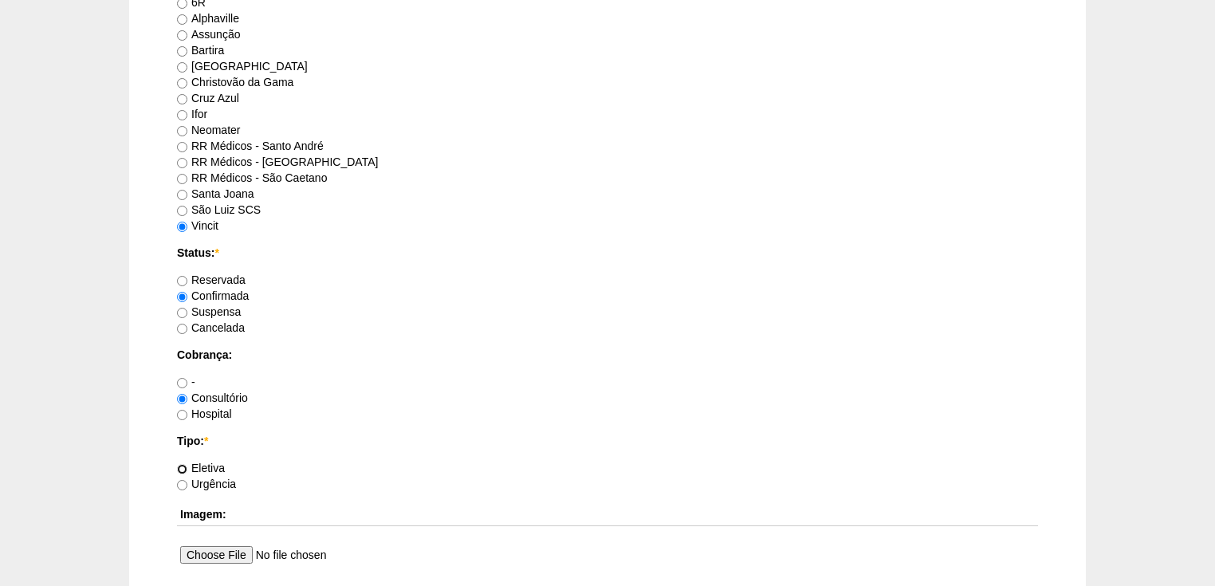
click at [179, 472] on input "Eletiva" at bounding box center [182, 469] width 10 height 10
radio input "true"
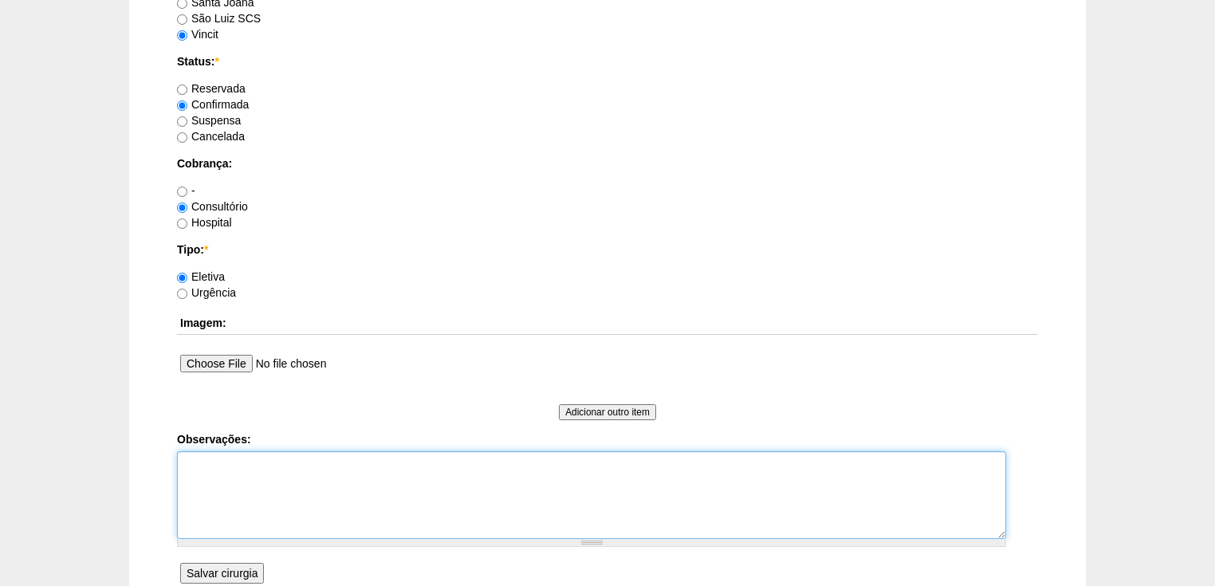
click at [197, 472] on textarea "Observações:" at bounding box center [591, 495] width 829 height 88
click at [217, 519] on textarea "Vincit - Particular Reserva 550442 Anestesia Dr Fabio" at bounding box center [591, 495] width 829 height 88
type textarea "Vincit - Particular Reserva 550442 Anestesia Dr Fábio"
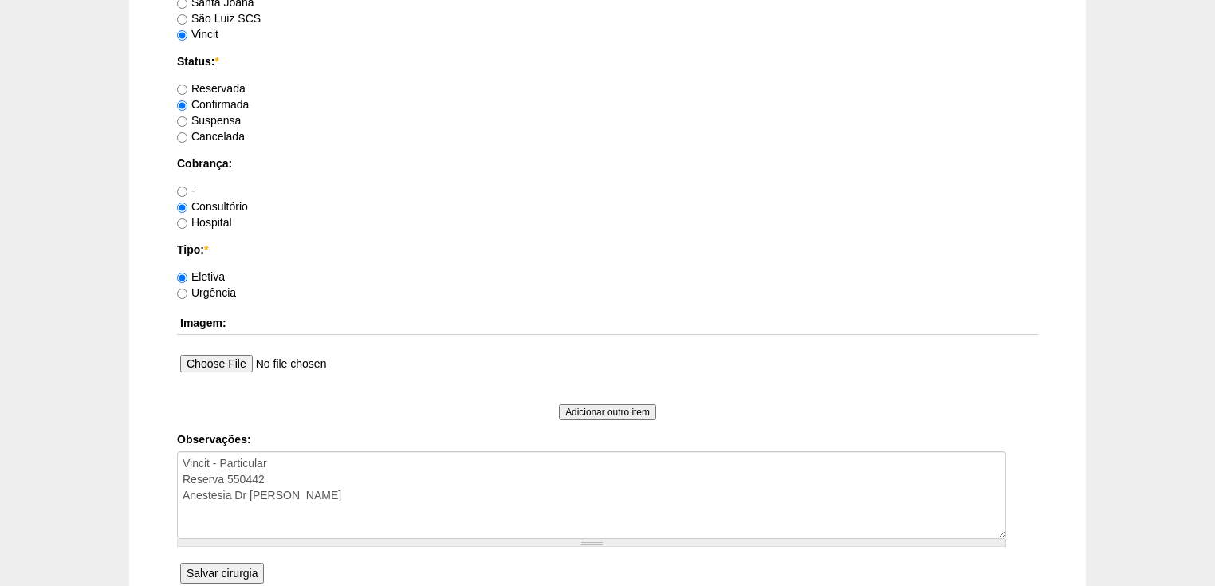
click at [248, 571] on input "Salvar cirurgia" at bounding box center [222, 573] width 84 height 21
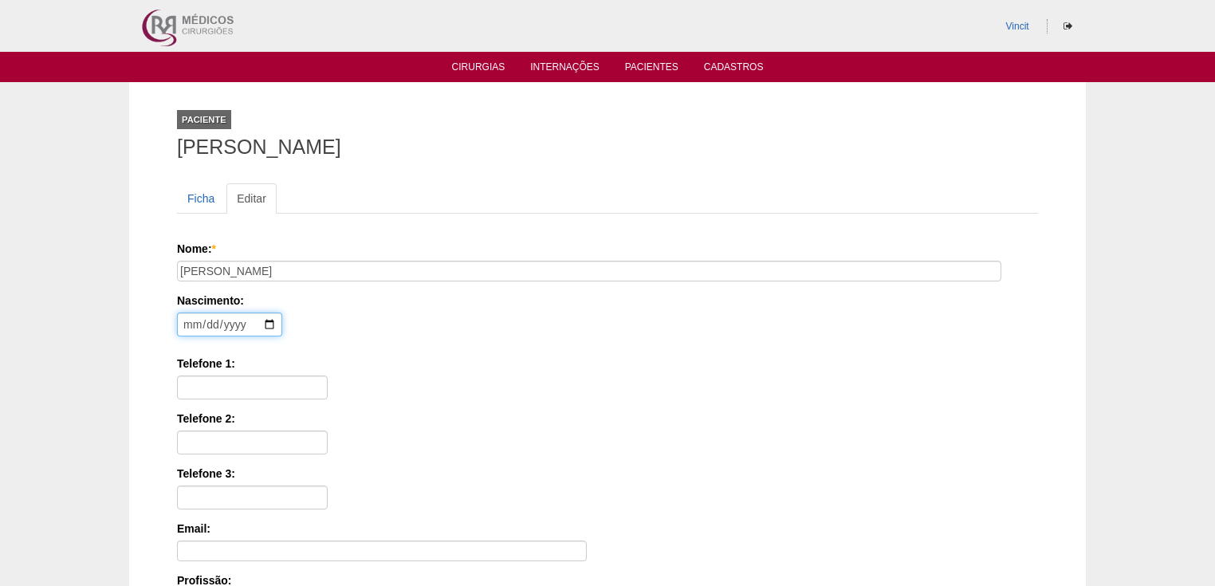
click at [191, 325] on input "date" at bounding box center [229, 325] width 105 height 24
type input "[DATE]"
click at [197, 388] on input "Telefone 1:" at bounding box center [252, 388] width 151 height 24
paste input "(11) 98547-0088"
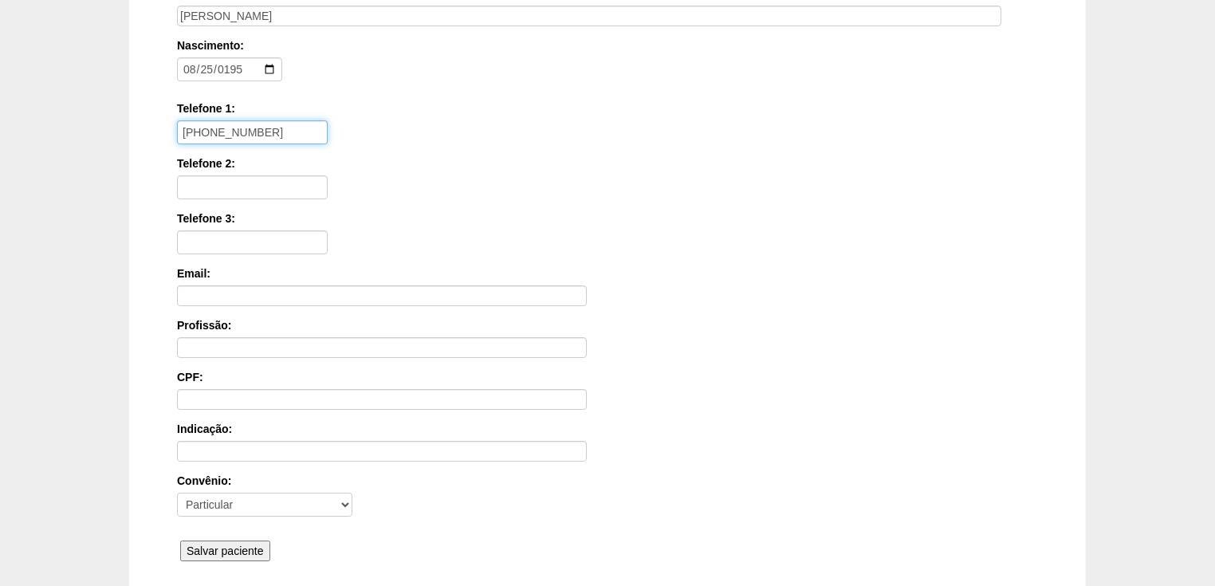
scroll to position [383, 0]
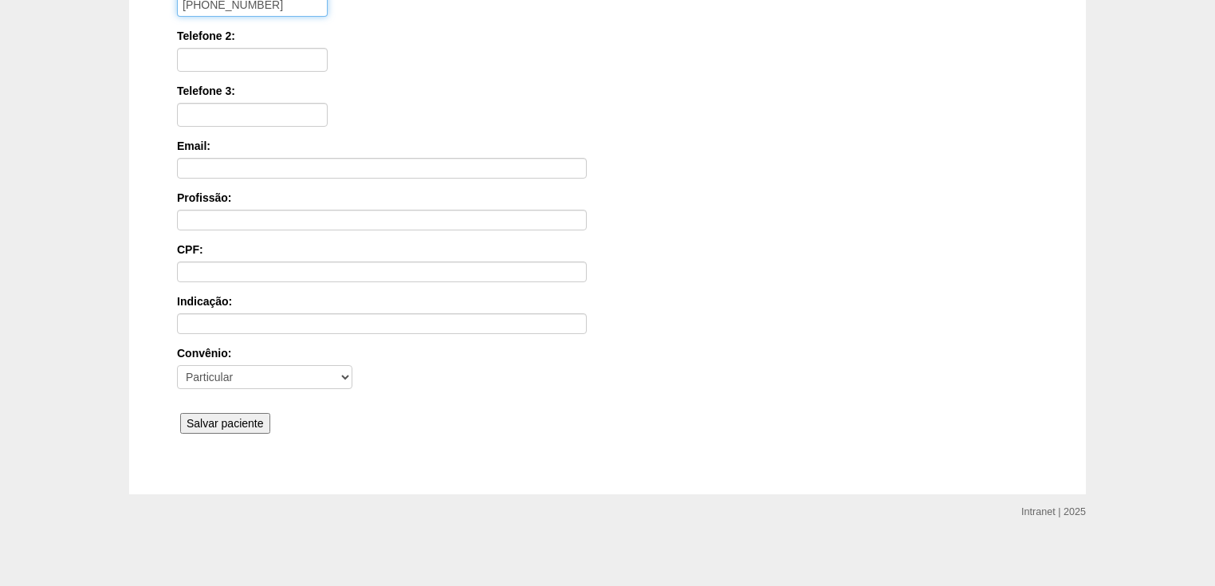
type input "(11) 98547-0088"
click at [209, 417] on input "Salvar paciente" at bounding box center [225, 423] width 90 height 21
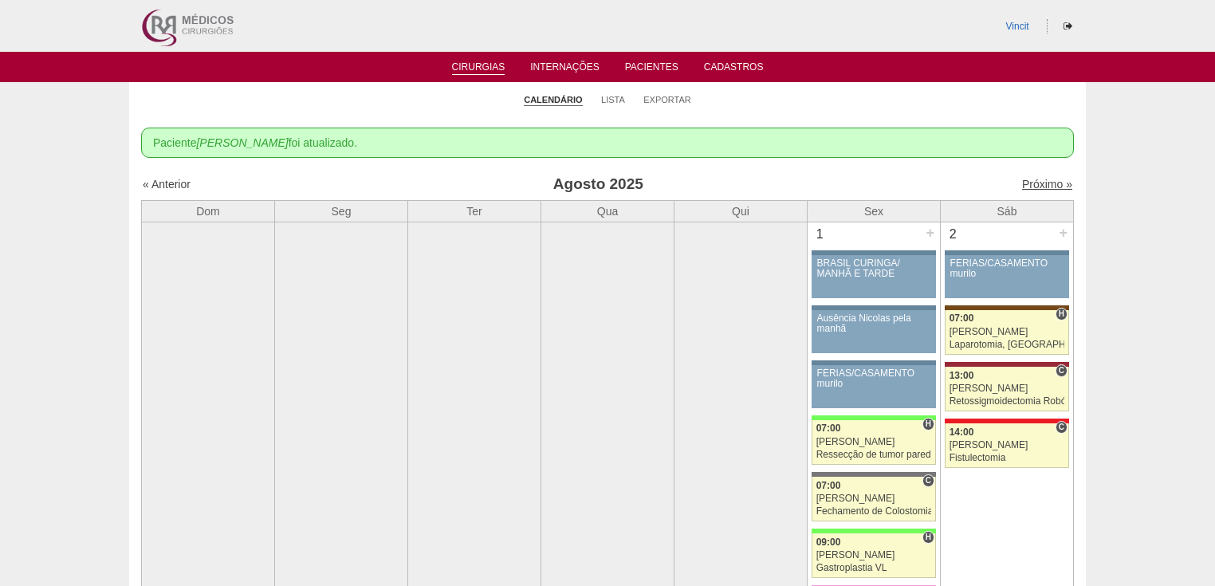
click at [1022, 186] on link "Próximo »" at bounding box center [1047, 184] width 50 height 13
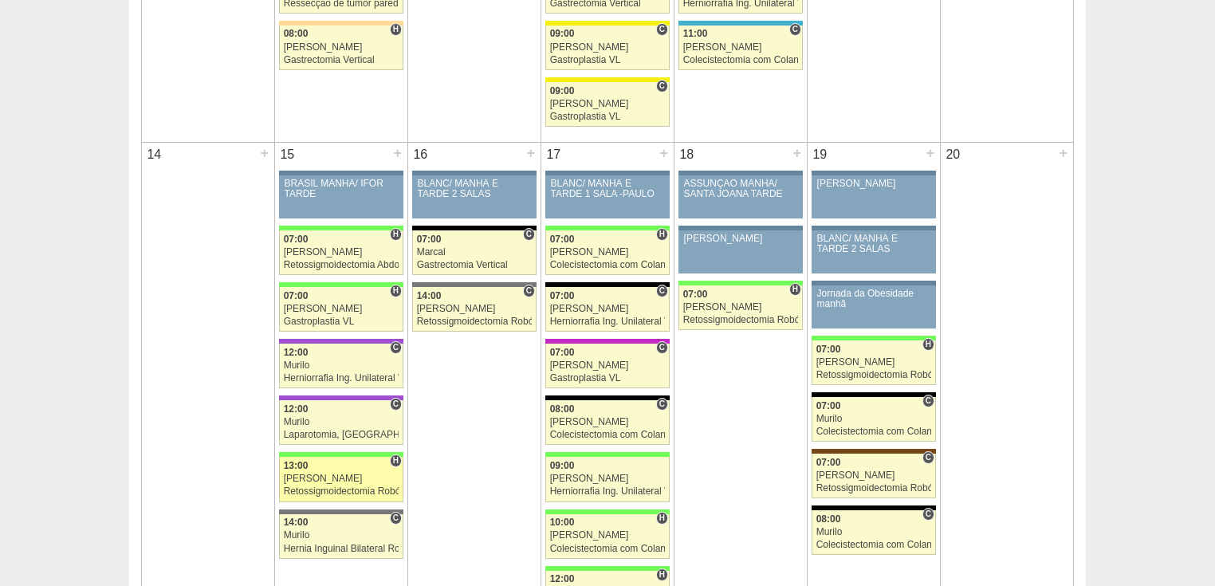
scroll to position [1148, 0]
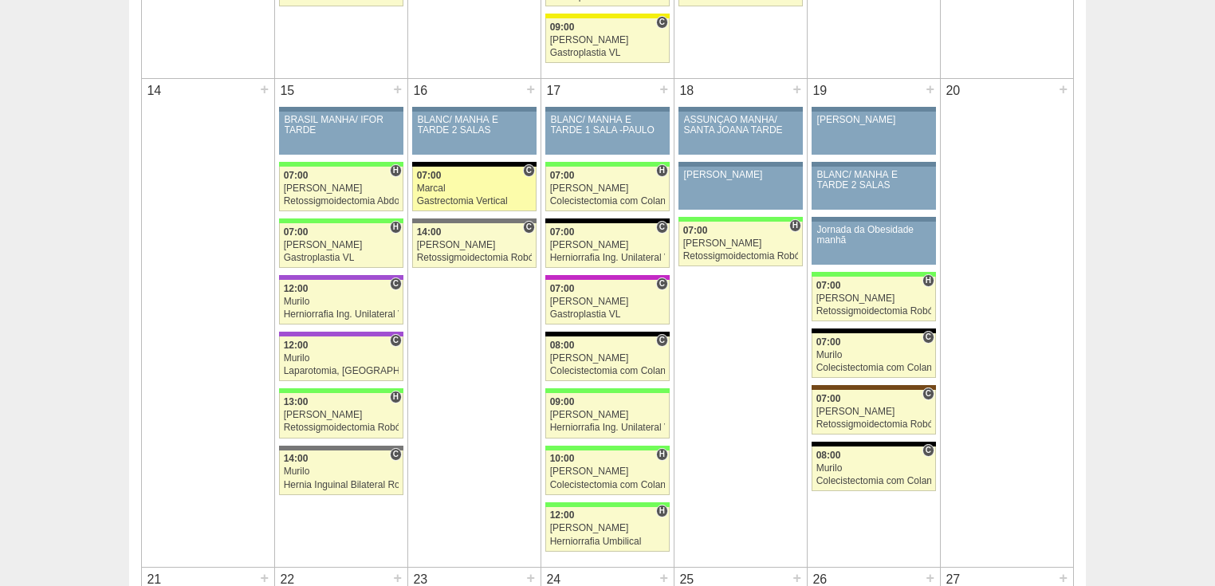
drag, startPoint x: 440, startPoint y: 198, endPoint x: 440, endPoint y: 185, distance: 12.8
click at [440, 198] on div "Gastrectomia Vertical" at bounding box center [475, 201] width 116 height 10
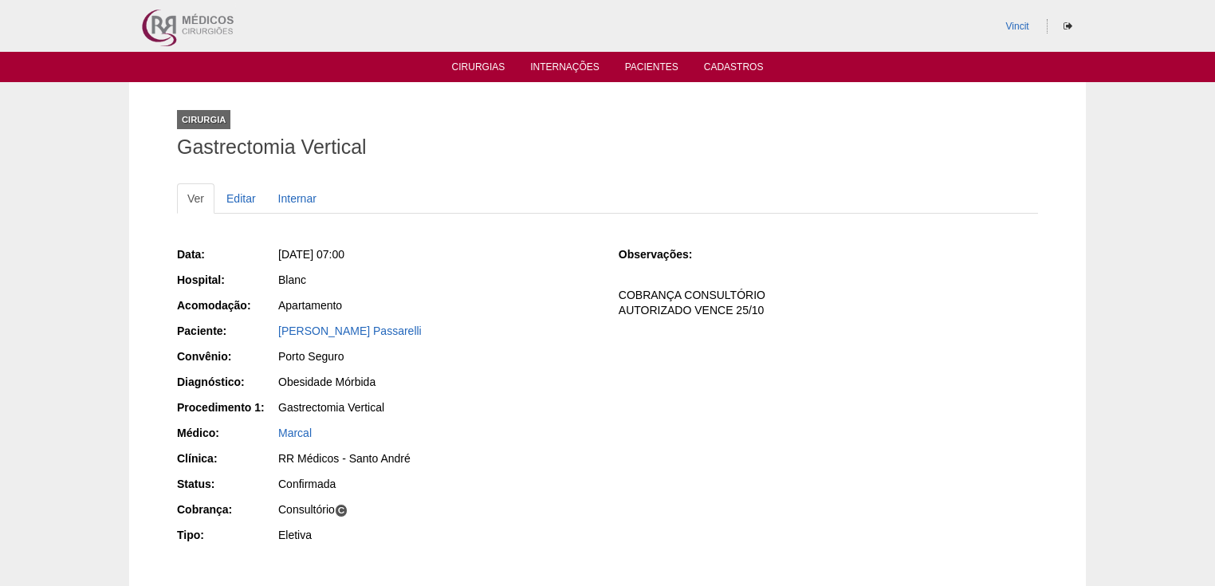
click at [251, 294] on div "Data: [DATE] 07:00 Hospital: Blanc Acomodação: Apartamento Paciente: [PERSON_NA…" at bounding box center [387, 397] width 420 height 312
click at [487, 68] on link "Cirurgias" at bounding box center [478, 68] width 53 height 14
